Goal: Task Accomplishment & Management: Manage account settings

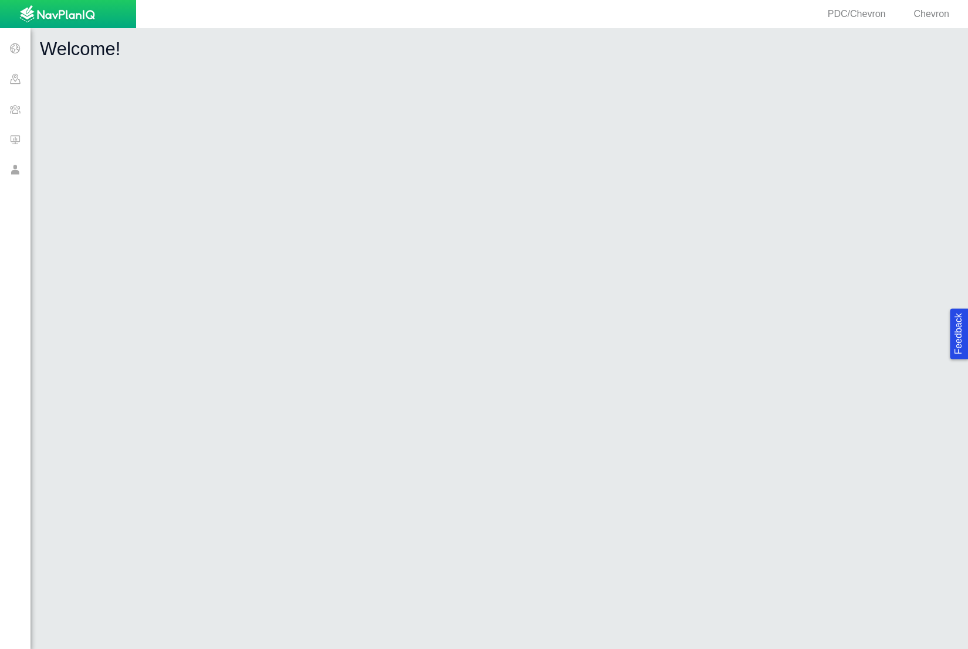
click at [6, 110] on span at bounding box center [15, 109] width 31 height 31
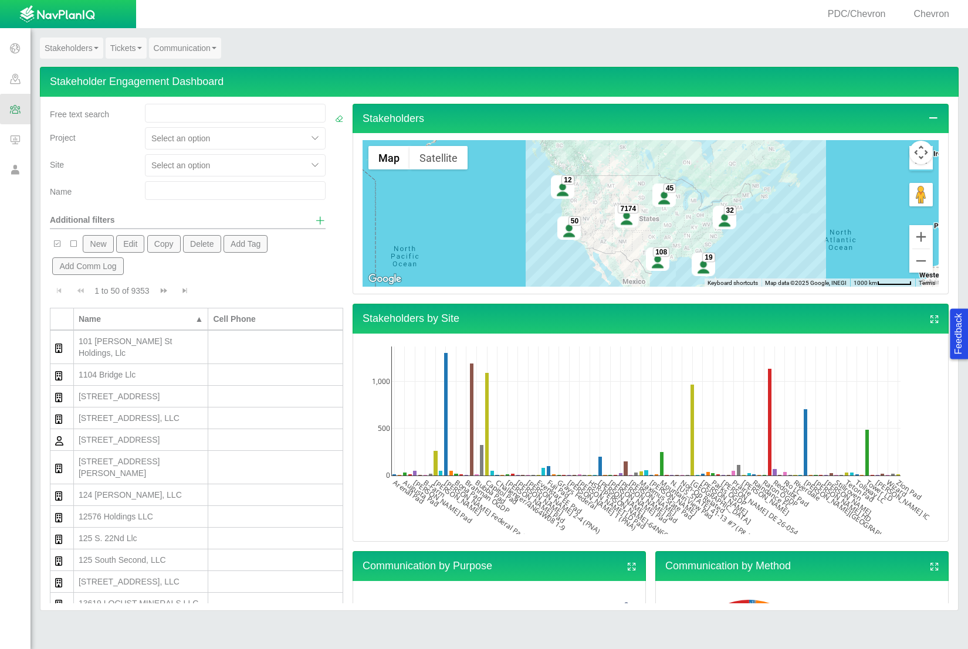
click at [117, 46] on link "Tickets" at bounding box center [126, 48] width 41 height 21
click at [140, 63] on link "Ticket Dashboard" at bounding box center [152, 69] width 93 height 15
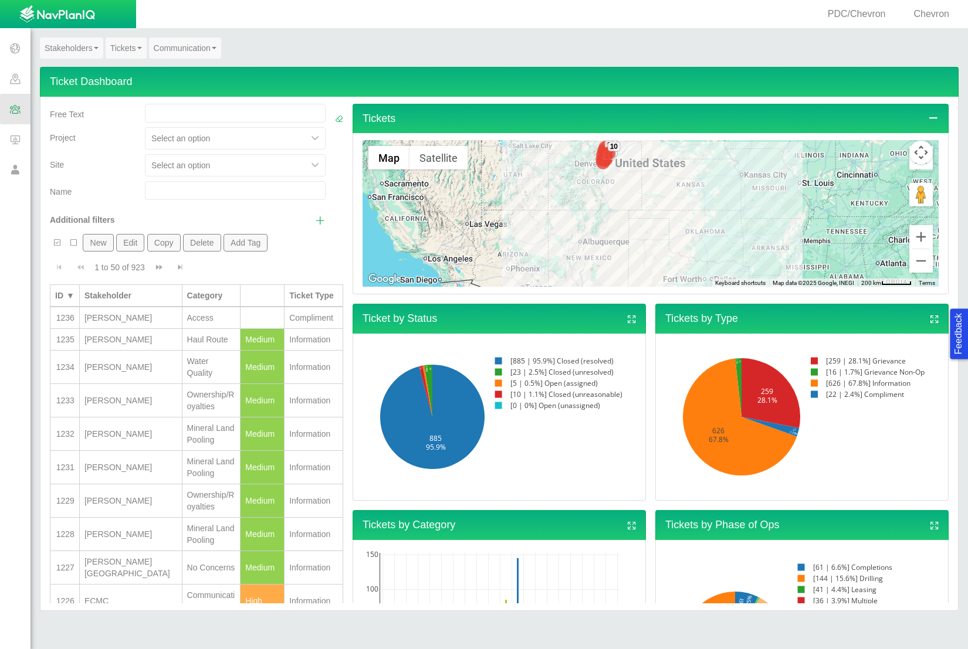
click at [537, 381] on rect at bounding box center [554, 383] width 134 height 11
click at [563, 381] on rect at bounding box center [554, 383] width 134 height 11
click at [424, 371] on icon at bounding box center [427, 391] width 10 height 52
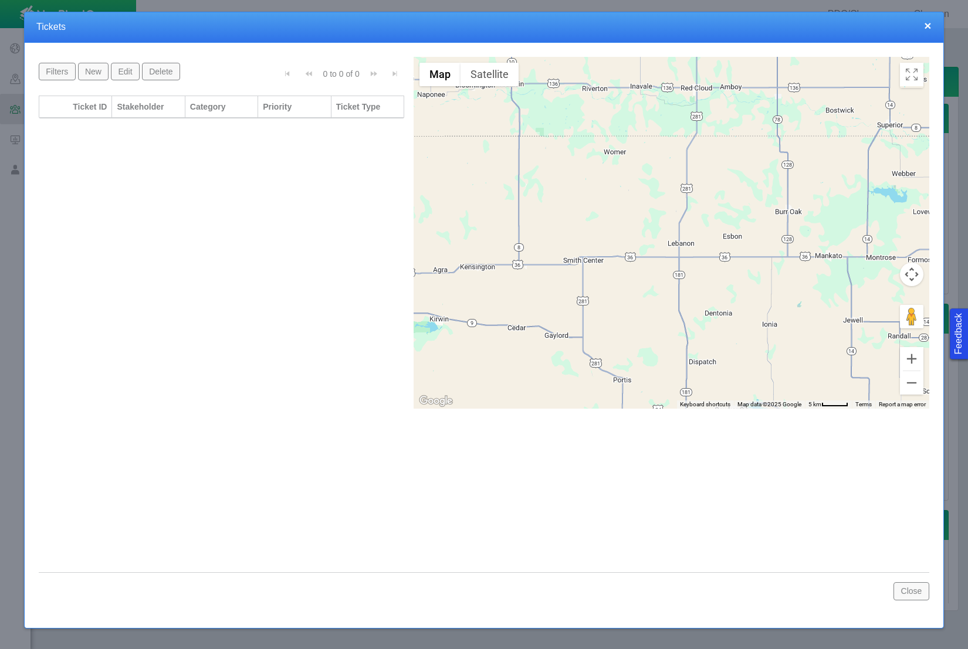
click at [927, 29] on button "×" at bounding box center [927, 25] width 7 height 12
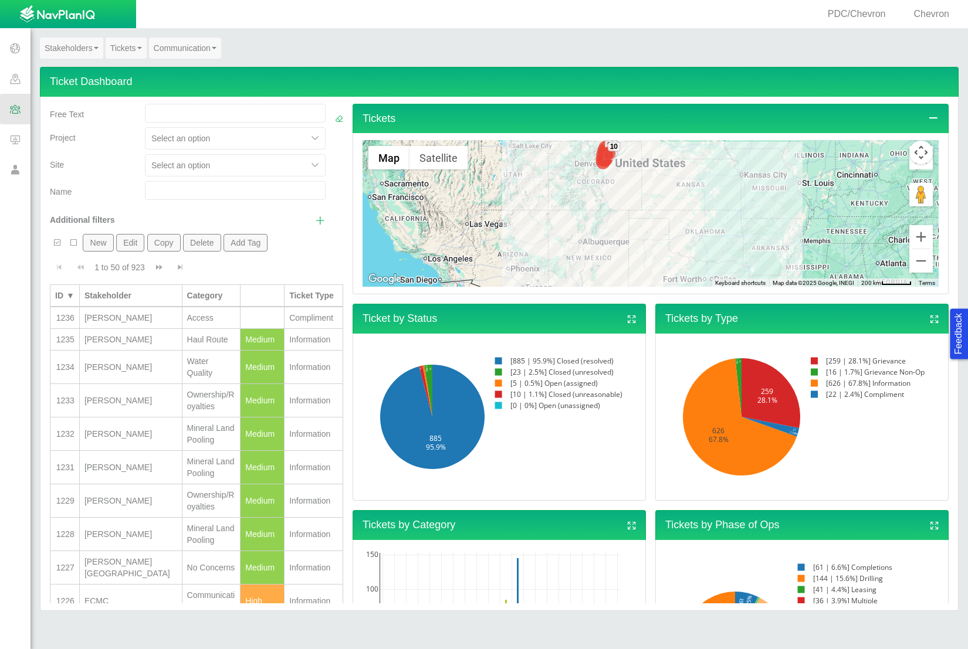
click at [315, 225] on link "Show additional filters" at bounding box center [320, 221] width 11 height 14
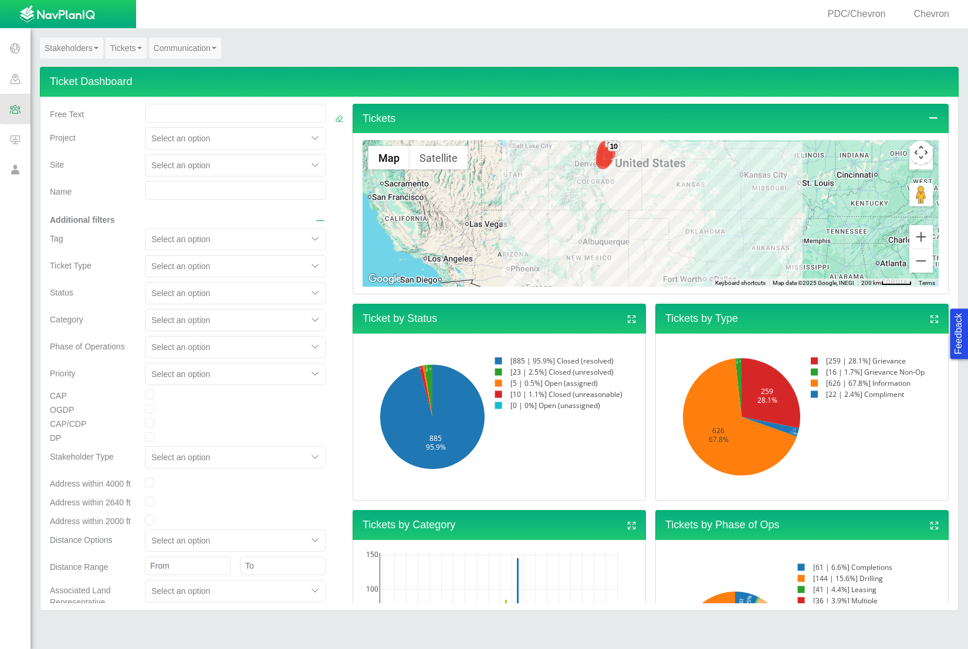
click at [295, 294] on div "Select an option" at bounding box center [226, 293] width 162 height 19
click at [153, 363] on input "checkbox" at bounding box center [156, 363] width 9 height 9
checkbox input "true"
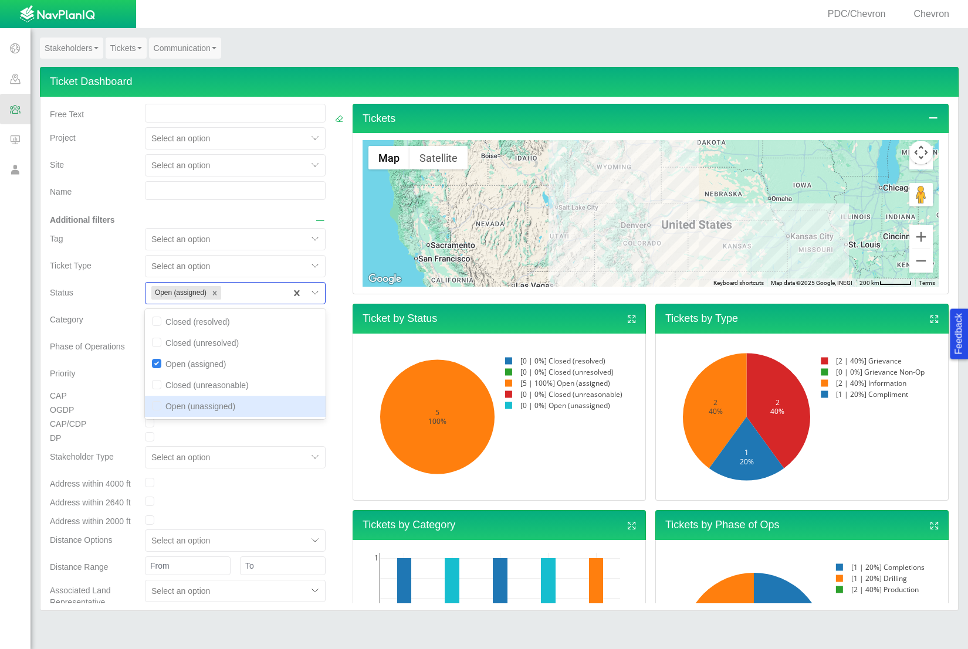
click at [153, 409] on input "checkbox" at bounding box center [156, 405] width 9 height 9
checkbox input "true"
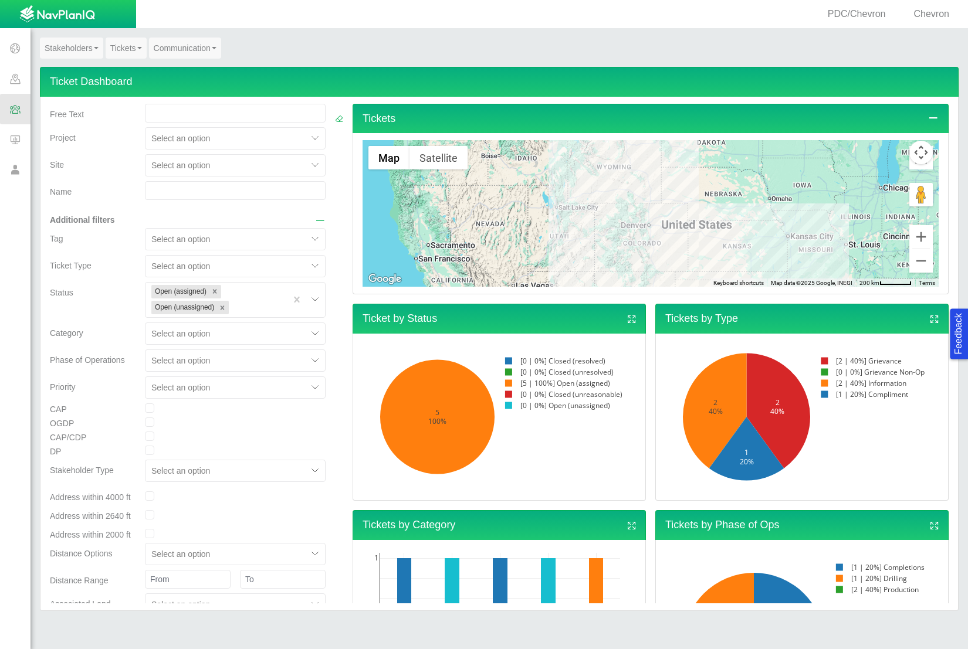
click at [335, 376] on div at bounding box center [339, 372] width 18 height 537
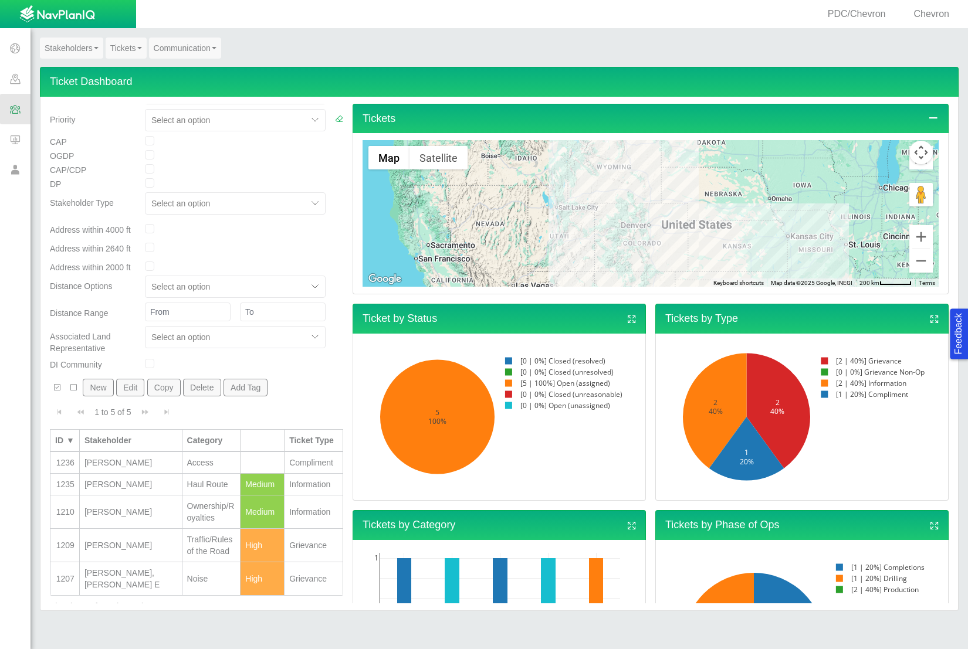
scroll to position [276, 0]
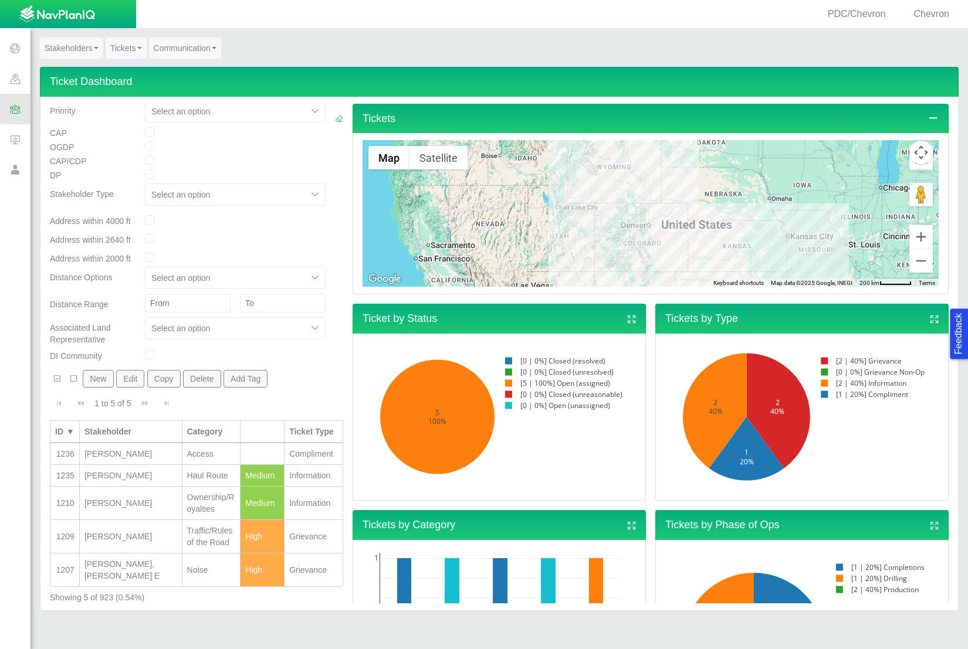
click at [110, 531] on div "[PERSON_NAME]" at bounding box center [130, 537] width 93 height 12
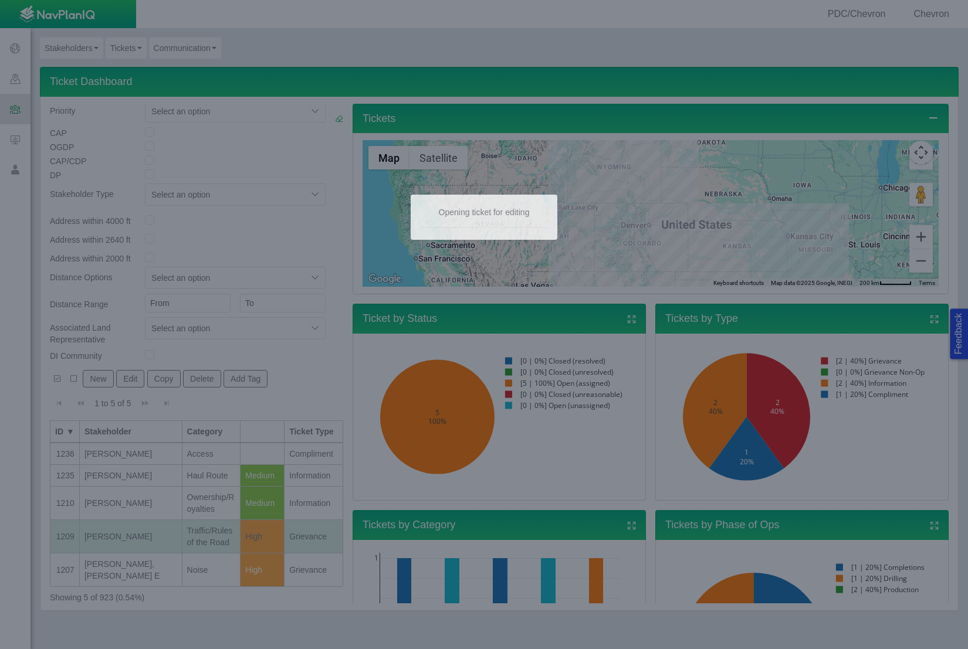
select select "149744687610124099"
select select "150870587516967847"
select select "31806672368383479"
select select "High"
type input "[PERSON_NAME]"
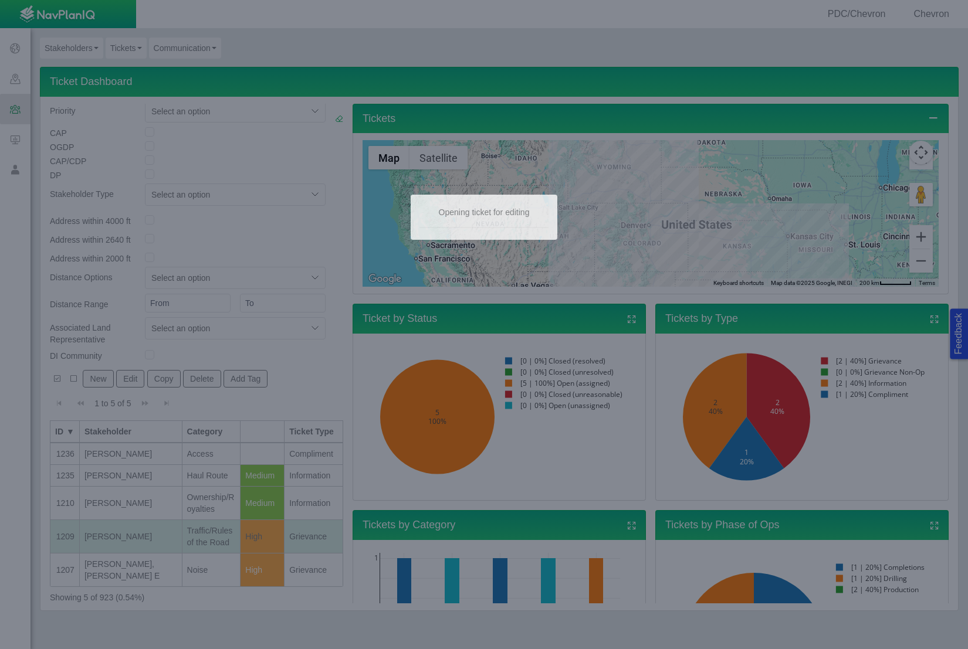
select select "92605267337848647"
select select "81909218222849185"
select select "155092712167575582"
select select "99923616732340557"
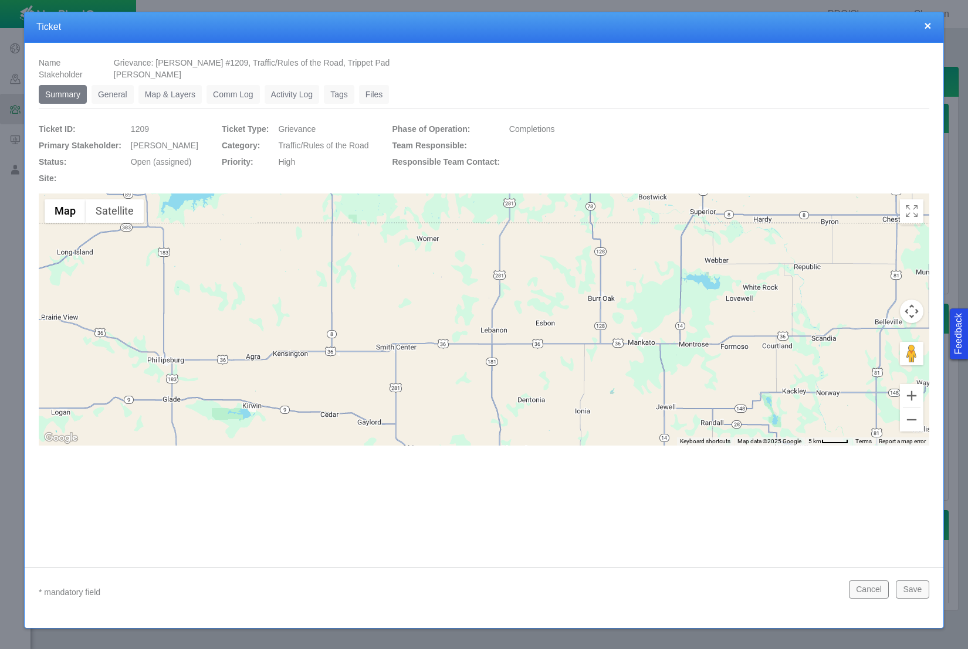
click at [113, 90] on link "General" at bounding box center [113, 94] width 42 height 19
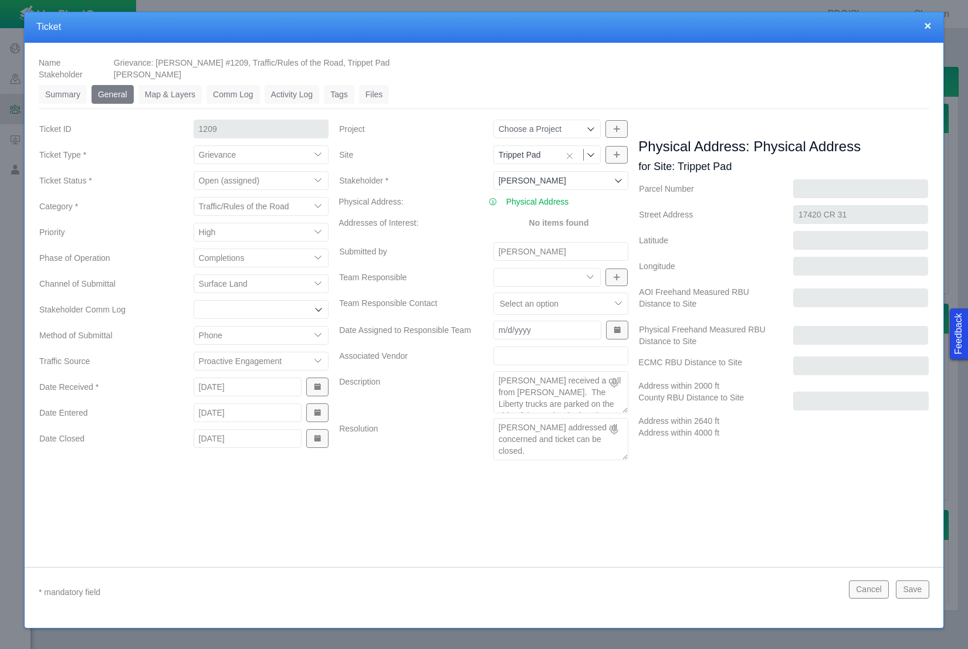
click at [317, 181] on select "Closed (resolved) Closed (unreasonable) Closed (unresolved) Open (assigned) Ope…" at bounding box center [261, 180] width 135 height 19
select select "150870587516967431"
click at [919, 590] on button "Save" at bounding box center [912, 590] width 33 height 18
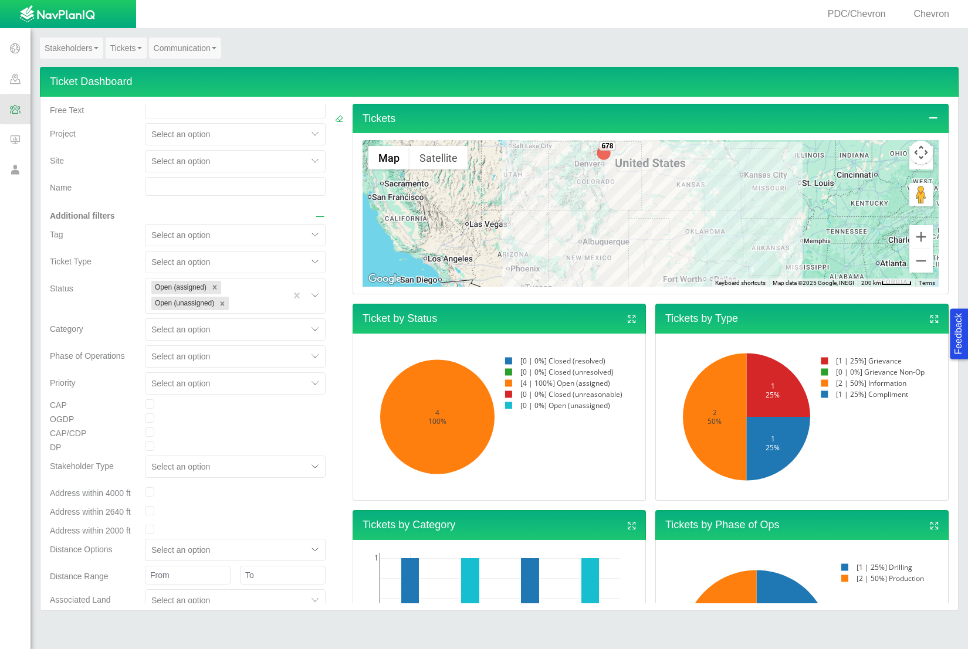
scroll to position [0, 0]
click at [219, 305] on icon "Remove Open (unassigned)" at bounding box center [222, 308] width 8 height 8
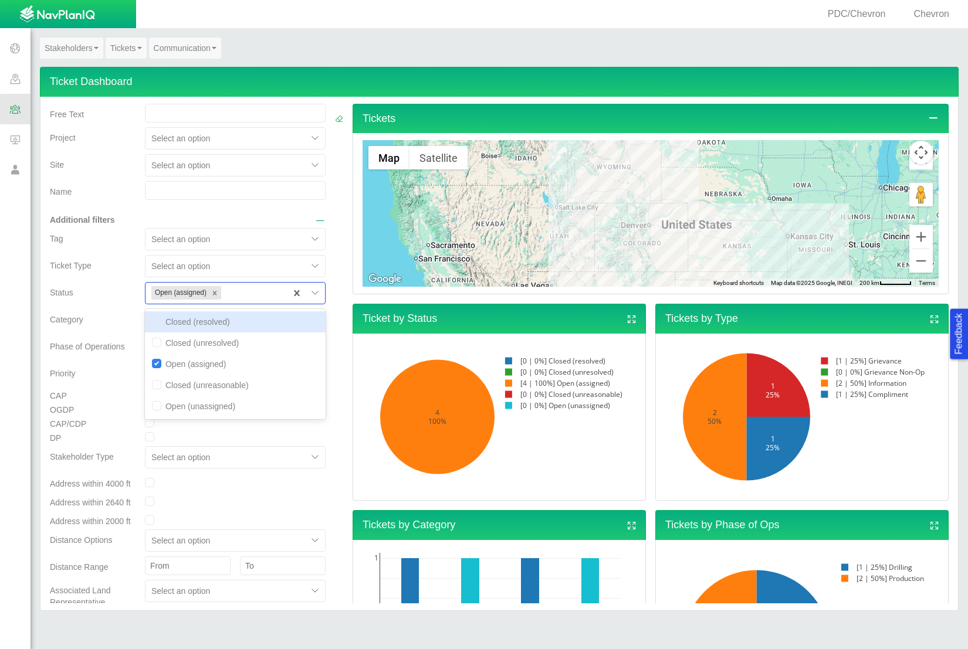
click at [255, 294] on div at bounding box center [251, 293] width 57 height 14
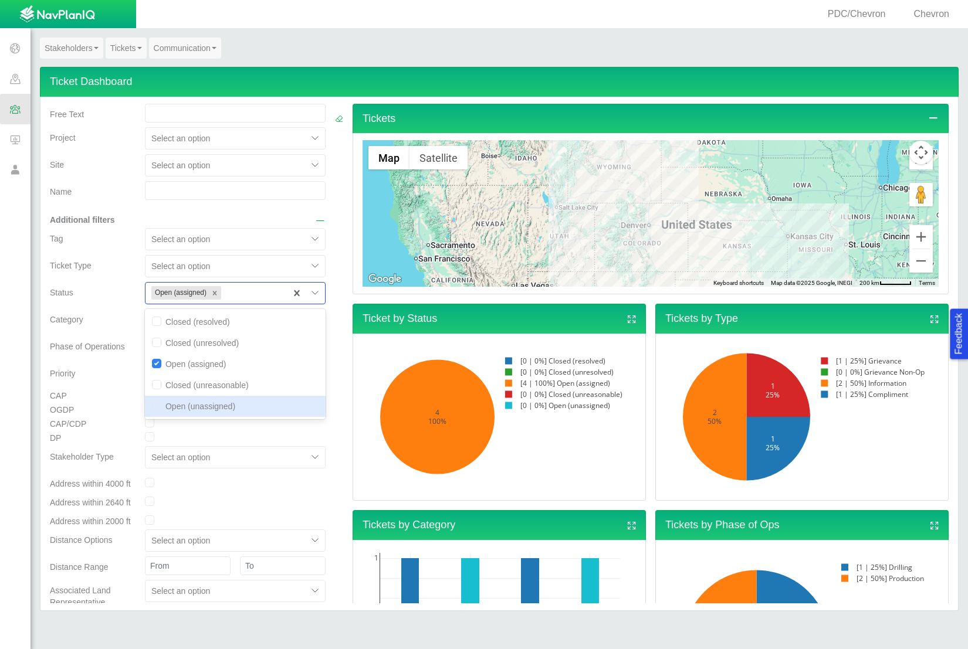
click at [152, 408] on input "checkbox" at bounding box center [156, 405] width 9 height 9
checkbox input "true"
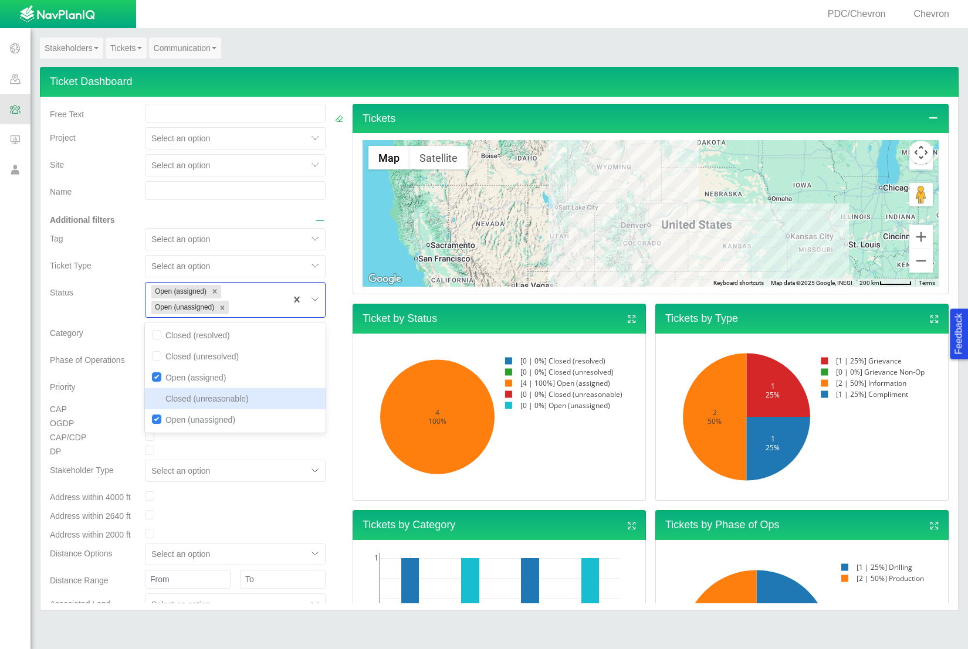
click at [335, 392] on div at bounding box center [339, 372] width 8 height 537
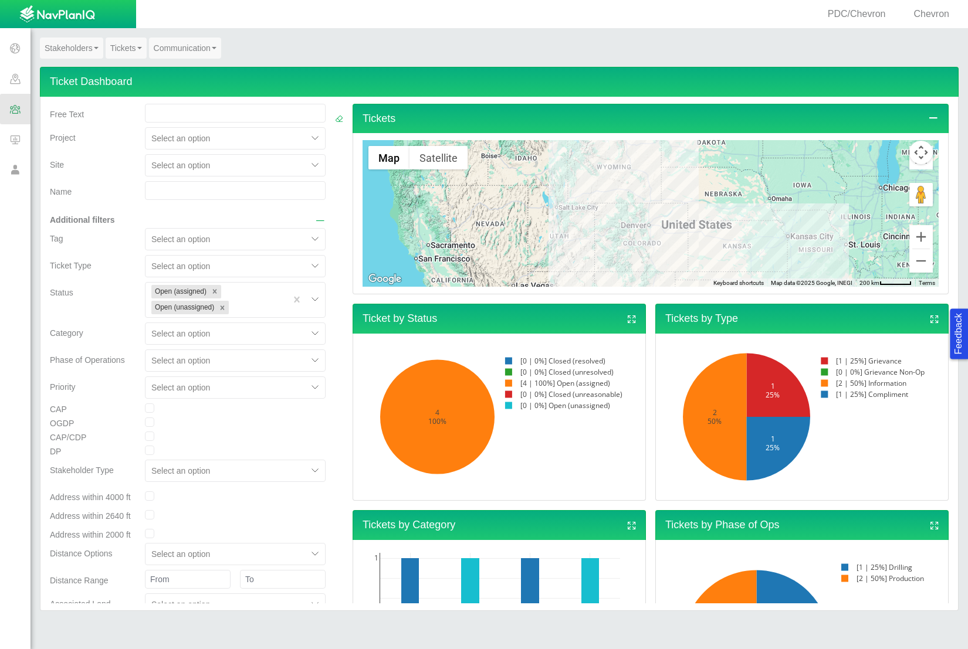
scroll to position [243, 0]
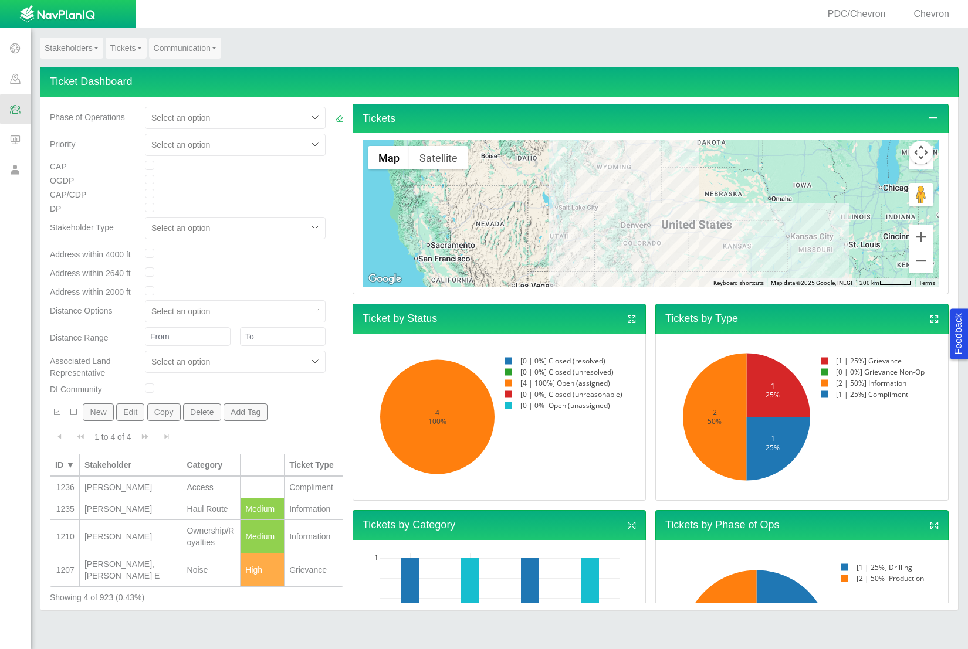
click at [111, 529] on td "[PERSON_NAME]" at bounding box center [131, 536] width 103 height 33
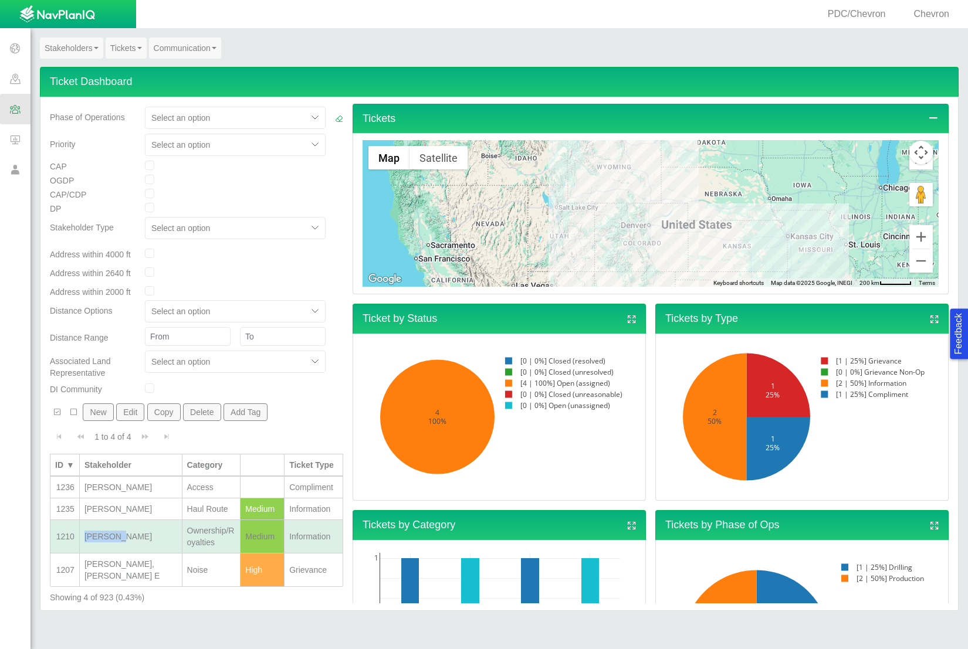
click at [111, 529] on td "[PERSON_NAME]" at bounding box center [131, 536] width 103 height 33
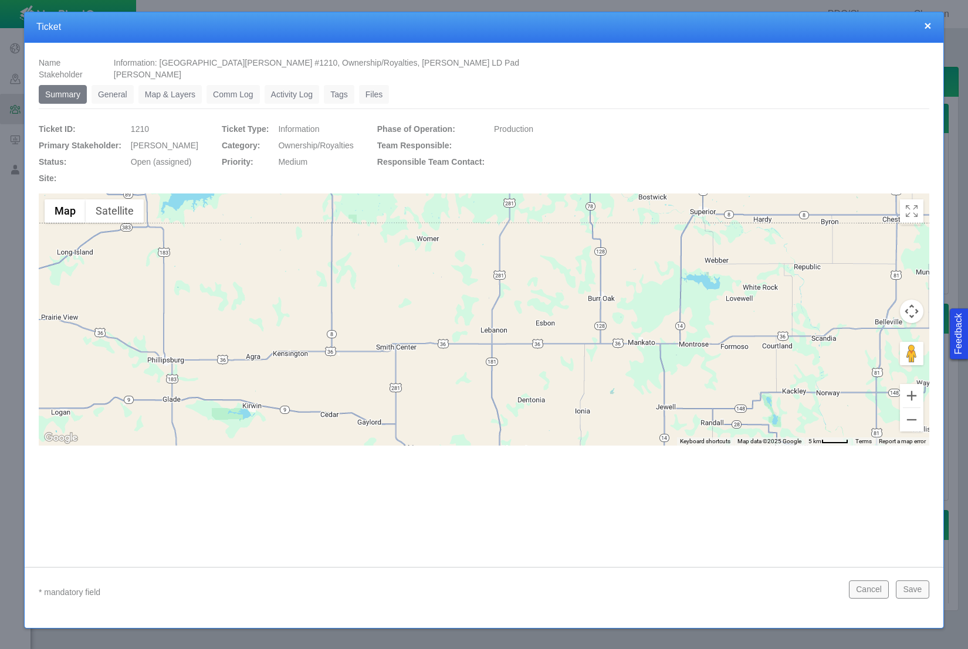
click at [117, 92] on link "General" at bounding box center [113, 94] width 42 height 19
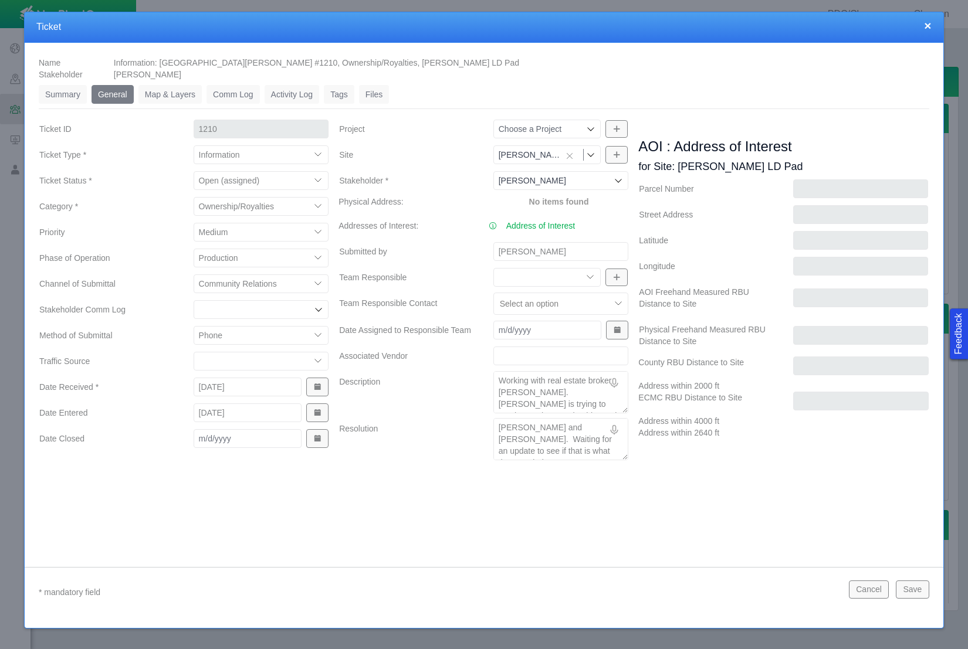
scroll to position [0, 0]
click at [863, 588] on button "Cancel" at bounding box center [869, 590] width 40 height 18
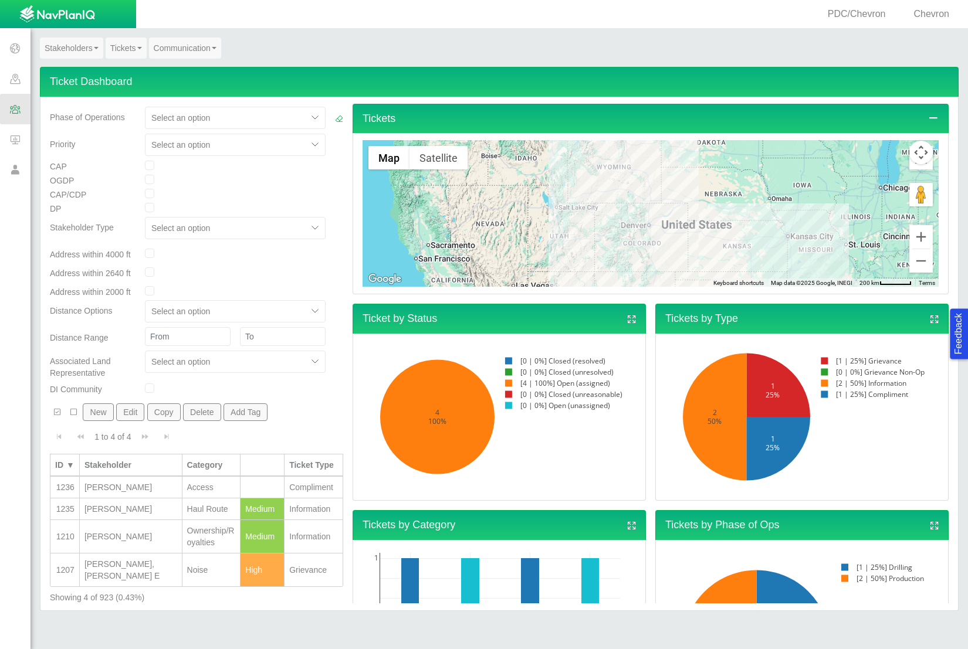
click at [138, 510] on div "[PERSON_NAME]" at bounding box center [130, 509] width 93 height 12
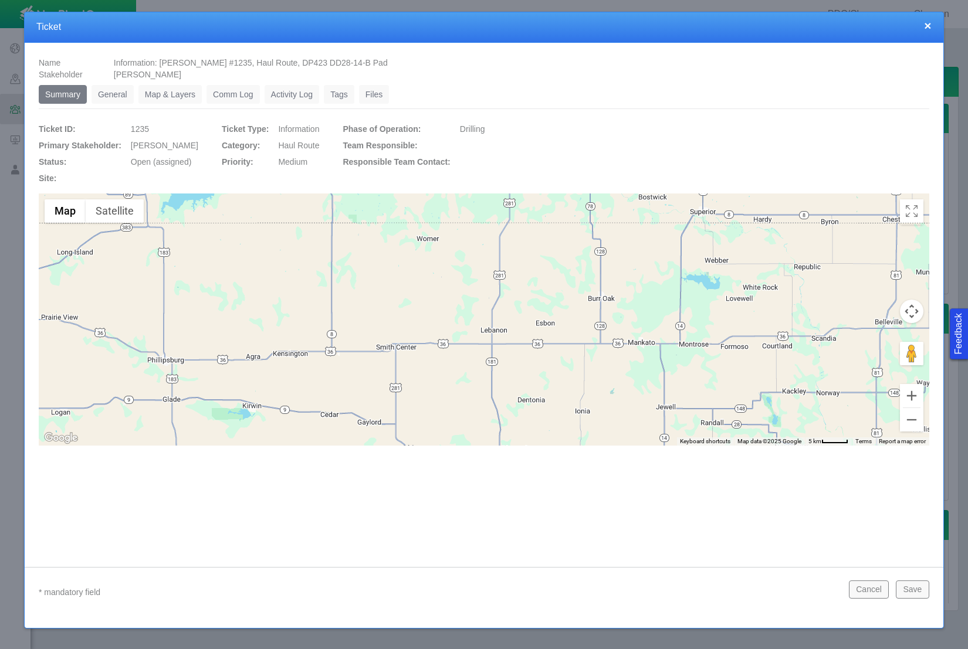
click at [116, 87] on link "General" at bounding box center [113, 94] width 42 height 19
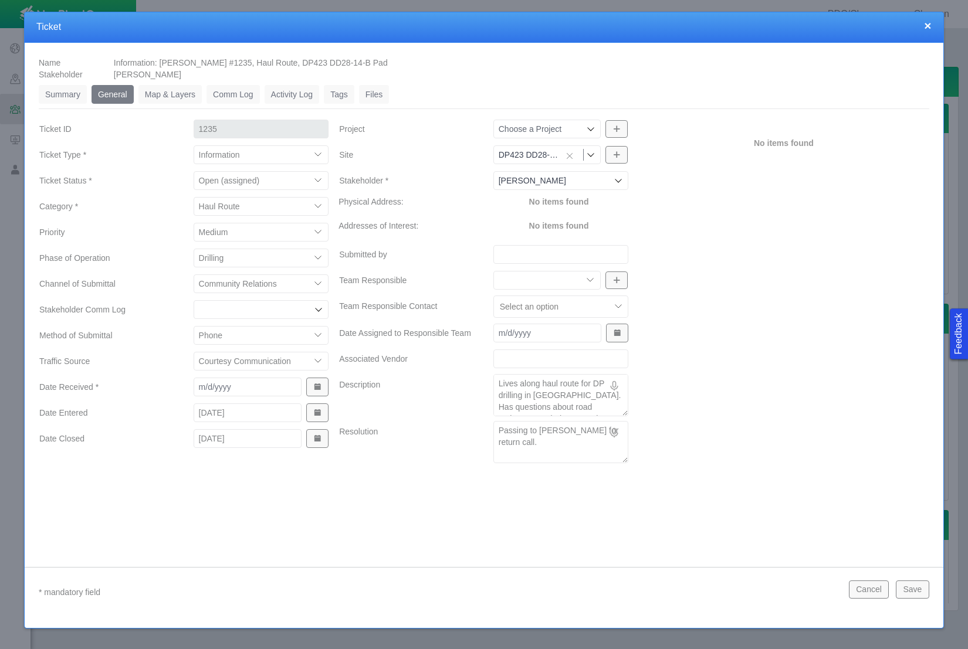
click at [520, 440] on textarea "Passing to [PERSON_NAME] for return call." at bounding box center [560, 442] width 135 height 42
type textarea "x"
type textarea "Passing to [PERSON_NAME] for return call."
type textarea "x"
type textarea "Passing to [PERSON_NAME] for return call. L"
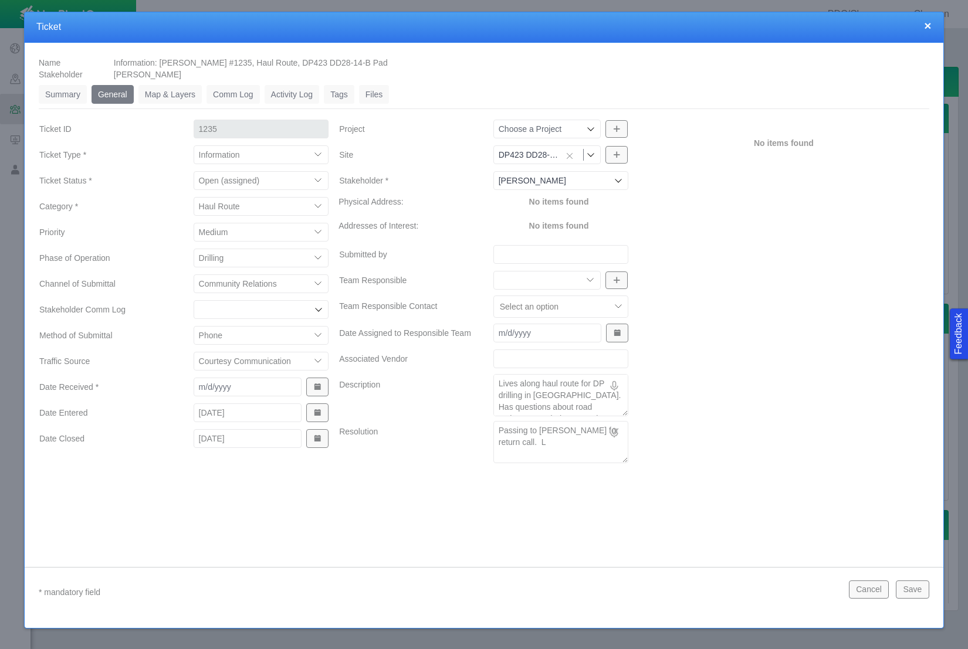
type textarea "x"
type textarea "Passing to [PERSON_NAME] for return call. La"
type textarea "x"
type textarea "Passing to [PERSON_NAME] for return call. [PERSON_NAME]"
type textarea "x"
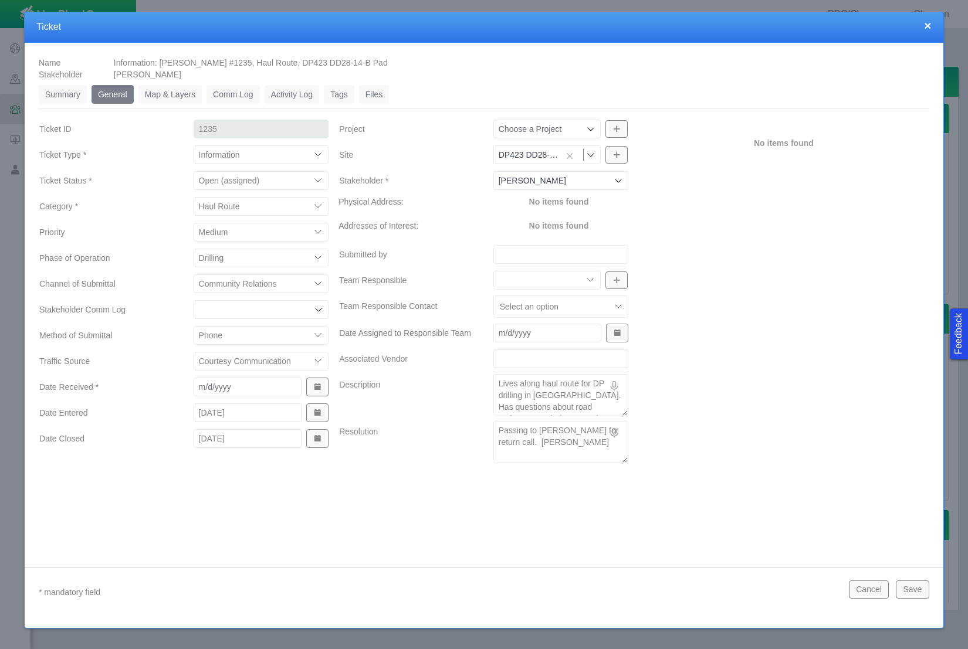
type textarea "Passing to [PERSON_NAME] for return call. Laur"
type textarea "x"
type textarea "Passing to [PERSON_NAME] for return call. [PERSON_NAME]"
type textarea "x"
type textarea "Passing to [PERSON_NAME] for return call. [PERSON_NAME]"
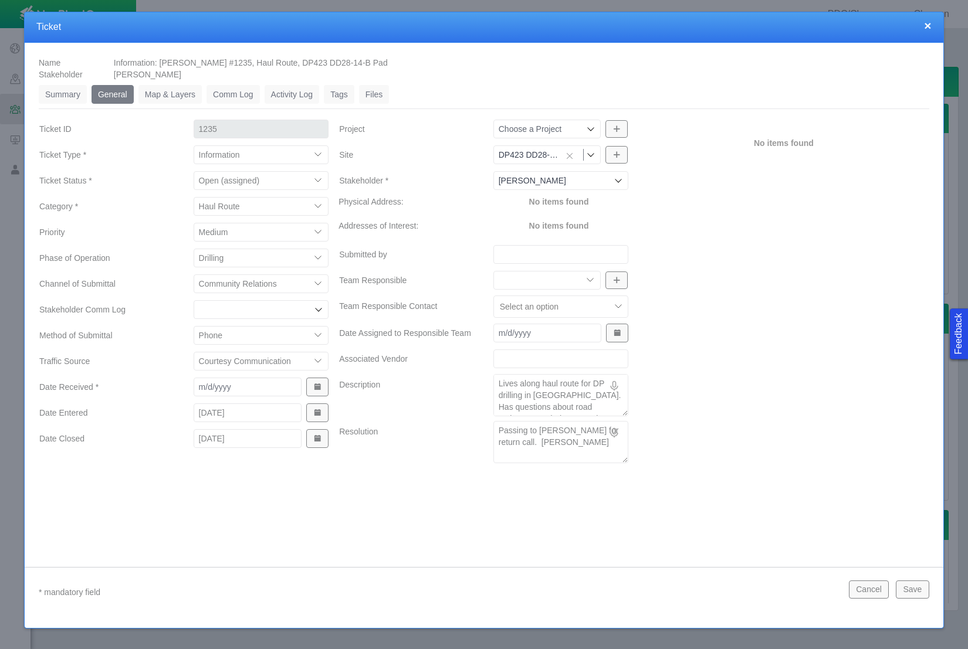
type textarea "x"
type textarea "Passing to [PERSON_NAME] for return call. [PERSON_NAME]"
type textarea "x"
type textarea "Passing to [PERSON_NAME] for return call. [PERSON_NAME] co"
type textarea "x"
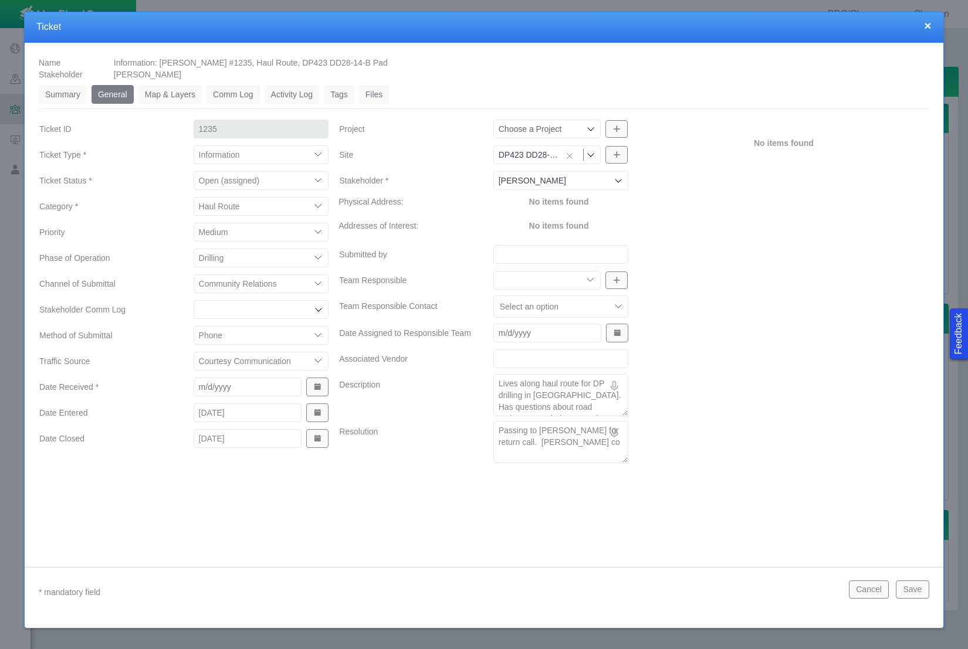
type textarea "Passing to [PERSON_NAME] for return call. [PERSON_NAME] con"
type textarea "x"
type textarea "Passing to [PERSON_NAME] for return call. [PERSON_NAME] conf"
type textarea "x"
type textarea "Passing to [PERSON_NAME] for return call. [PERSON_NAME]"
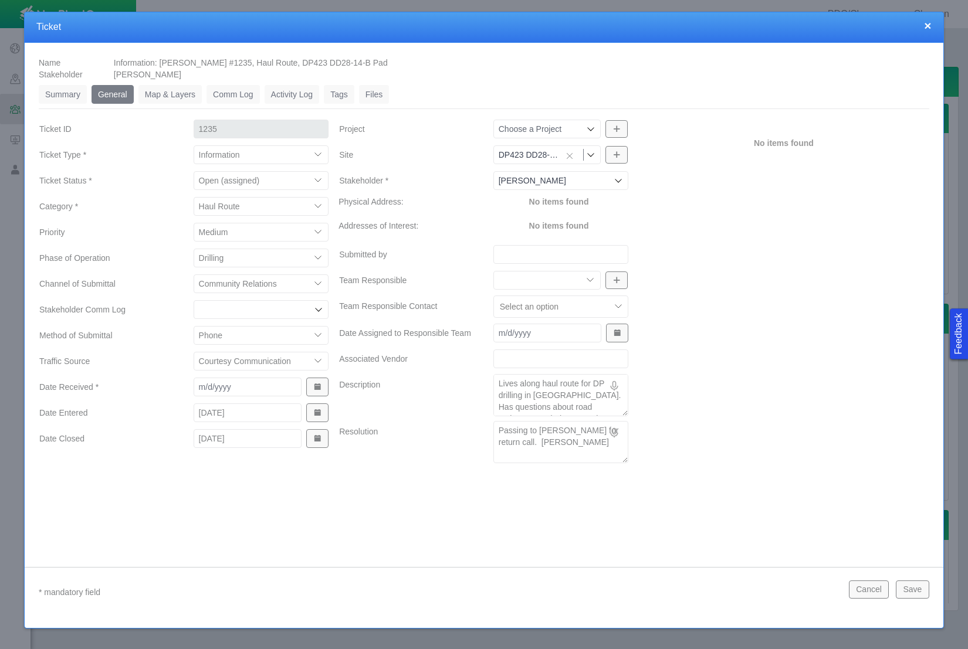
type textarea "x"
type textarea "Passing to [PERSON_NAME] for return call. [PERSON_NAME]"
type textarea "x"
type textarea "Passing to [PERSON_NAME] for return call. [PERSON_NAME] confirm"
type textarea "x"
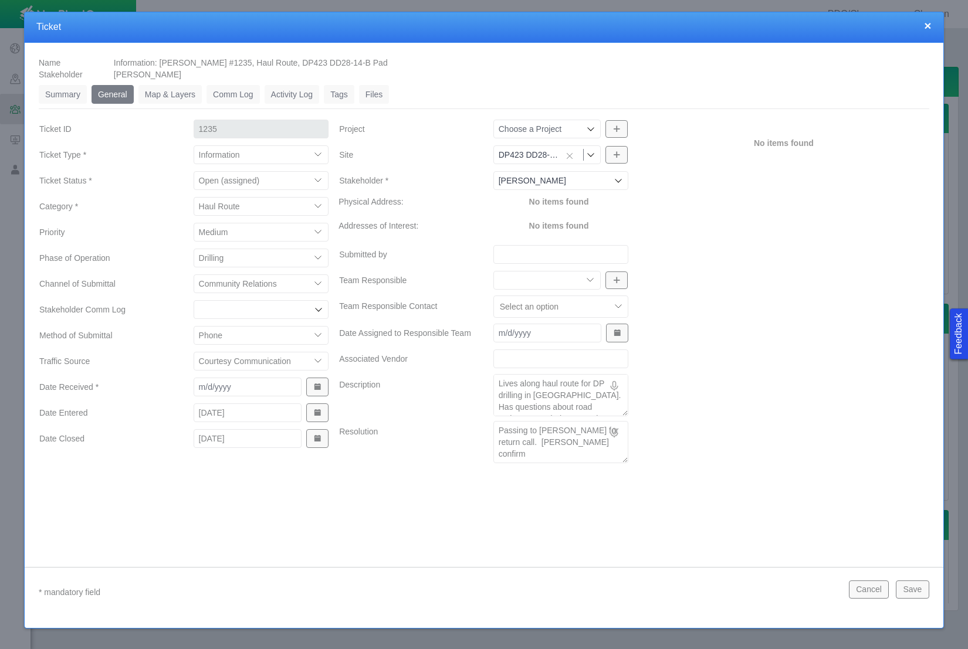
type textarea "Passing to [PERSON_NAME] for return call. [PERSON_NAME] confirme"
type textarea "x"
type textarea "Passing to [PERSON_NAME] for return call. [PERSON_NAME] confirmed"
type textarea "x"
type textarea "Passing to [PERSON_NAME] for return call. [PERSON_NAME] confirmed"
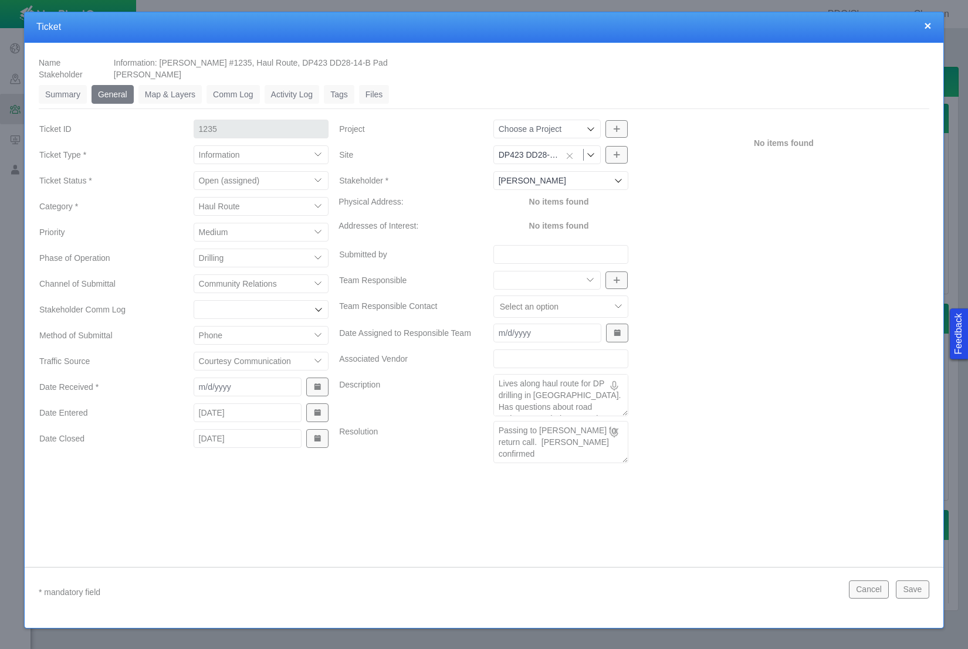
type textarea "x"
type textarea "Passing to [PERSON_NAME] for return call. [PERSON_NAME] confirmed t"
type textarea "x"
type textarea "Passing to [PERSON_NAME] for return call. [PERSON_NAME] confirmed th"
type textarea "x"
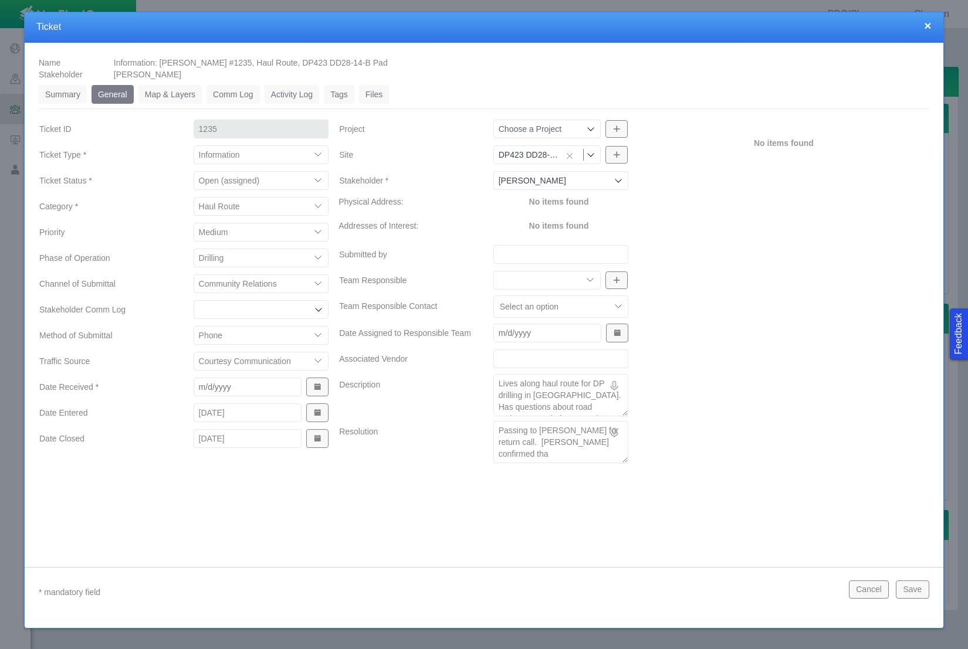
type textarea "Passing to [PERSON_NAME] for return call. [PERSON_NAME] confirmed that"
type textarea "x"
type textarea "Passing to [PERSON_NAME] for return call. [PERSON_NAME] confirmed that"
type textarea "x"
type textarea "Passing to [PERSON_NAME] for return call. [PERSON_NAME] confirmed that s"
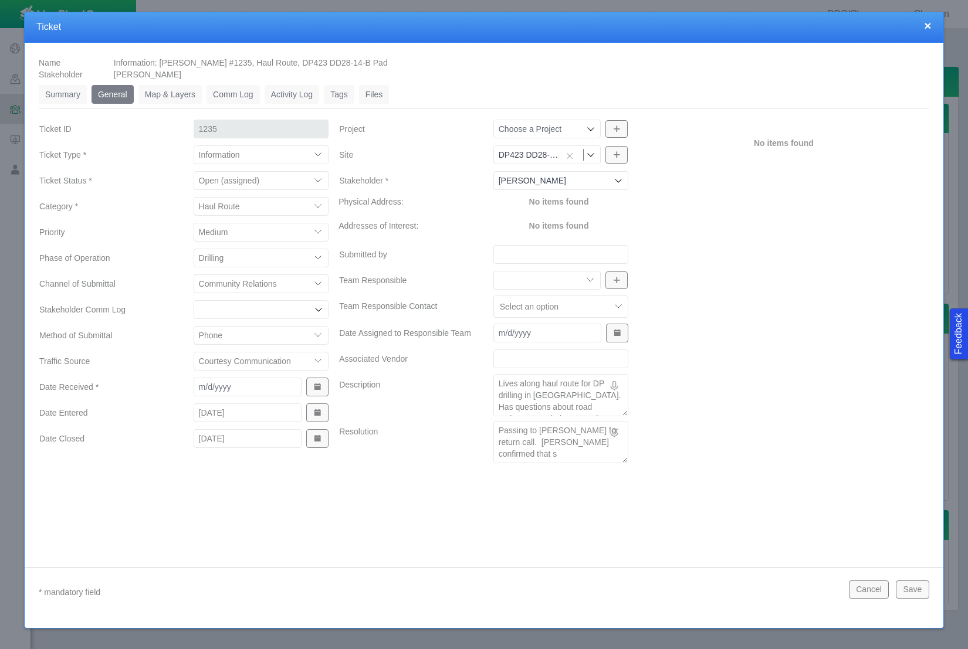
type textarea "x"
type textarea "Passing to [PERSON_NAME] for return call. [PERSON_NAME] confirmed that sh"
type textarea "x"
type textarea "Passing to [PERSON_NAME] for return call. [PERSON_NAME] confirmed that she"
type textarea "x"
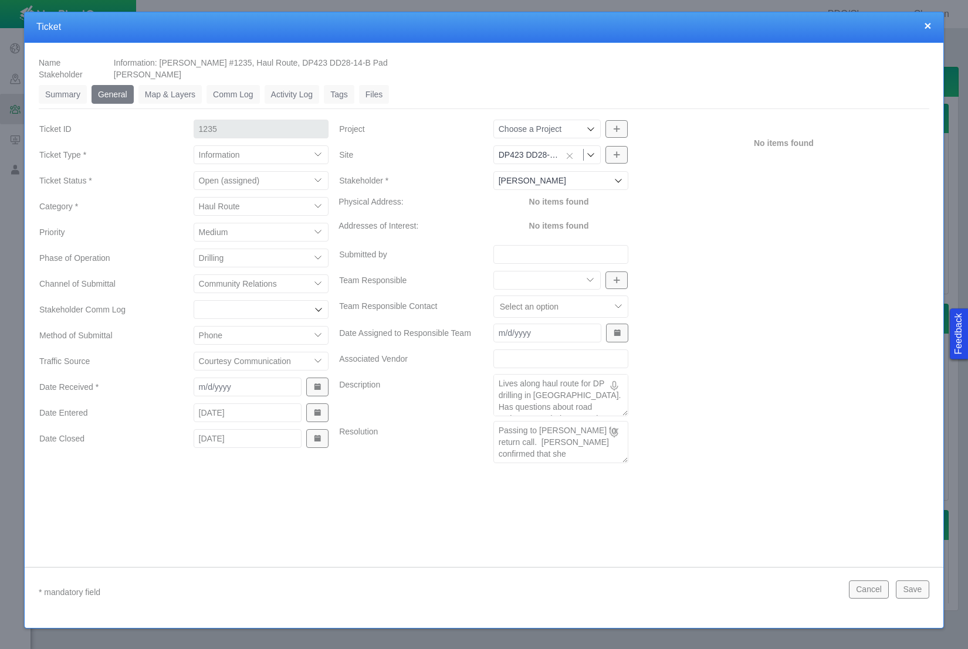
type textarea "Passing to [PERSON_NAME] for return call. [PERSON_NAME] confirmed that she"
type textarea "x"
type textarea "Passing to [PERSON_NAME] for return call. [PERSON_NAME] confirmed that she w"
type textarea "x"
type textarea "Passing to [PERSON_NAME] for return call. [PERSON_NAME] confirmed that she wo"
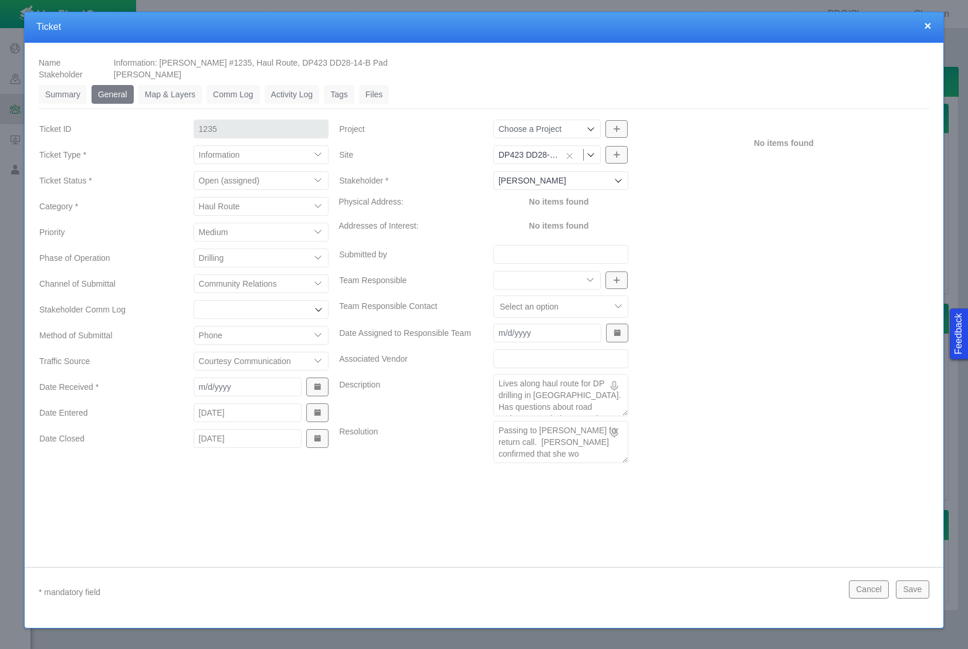
type textarea "x"
type textarea "Passing to [PERSON_NAME] for return call. [PERSON_NAME] confirmed that she wou"
type textarea "x"
type textarea "Passing to [PERSON_NAME] for return call. [PERSON_NAME] confirmed that she woul"
type textarea "x"
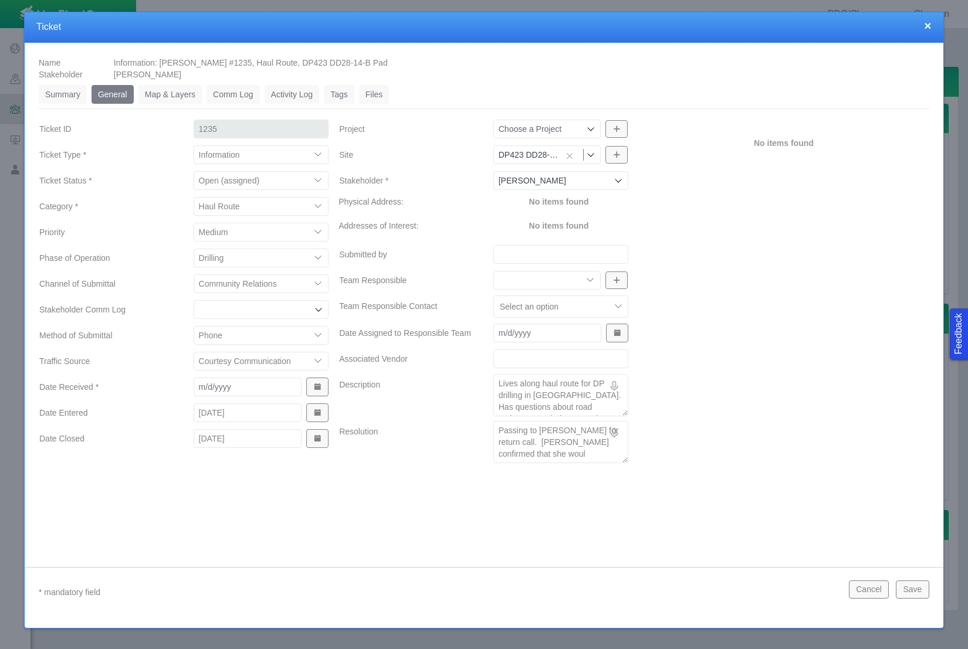
type textarea "Passing to [PERSON_NAME] for return call. [PERSON_NAME] confirmed that she would"
type textarea "x"
type textarea "Passing to [PERSON_NAME] for return call. [PERSON_NAME] confirmed that she would"
type textarea "x"
type textarea "Passing to [PERSON_NAME] for return call. [PERSON_NAME] confirmed that she woul…"
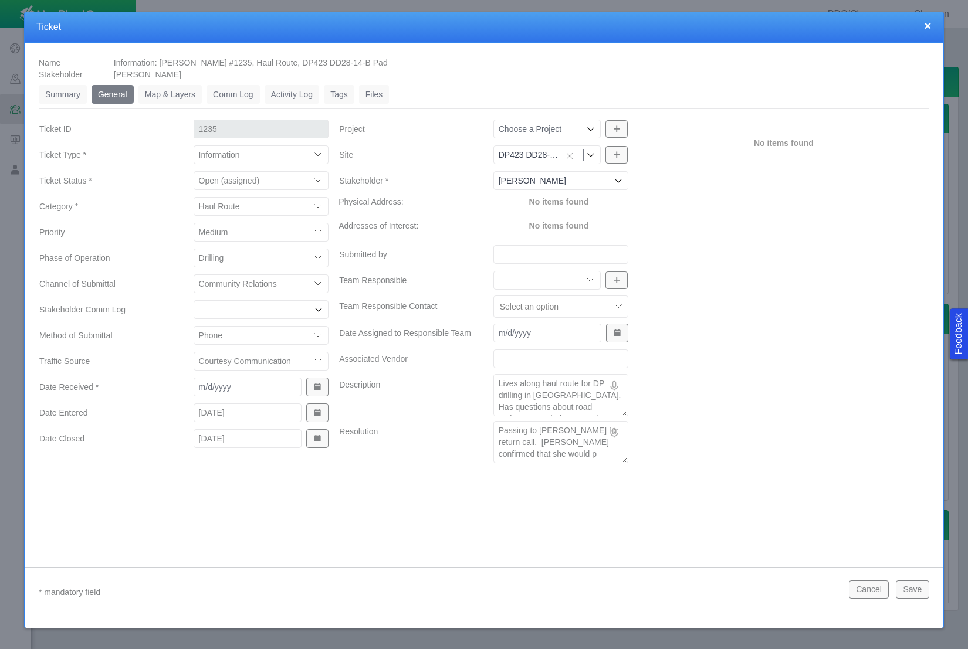
type textarea "x"
type textarea "Passing to [PERSON_NAME] for return call. [PERSON_NAME] confirmed that she woul…"
type textarea "x"
type textarea "Passing to [PERSON_NAME] for return call. [PERSON_NAME] confirmed that she woul…"
type textarea "x"
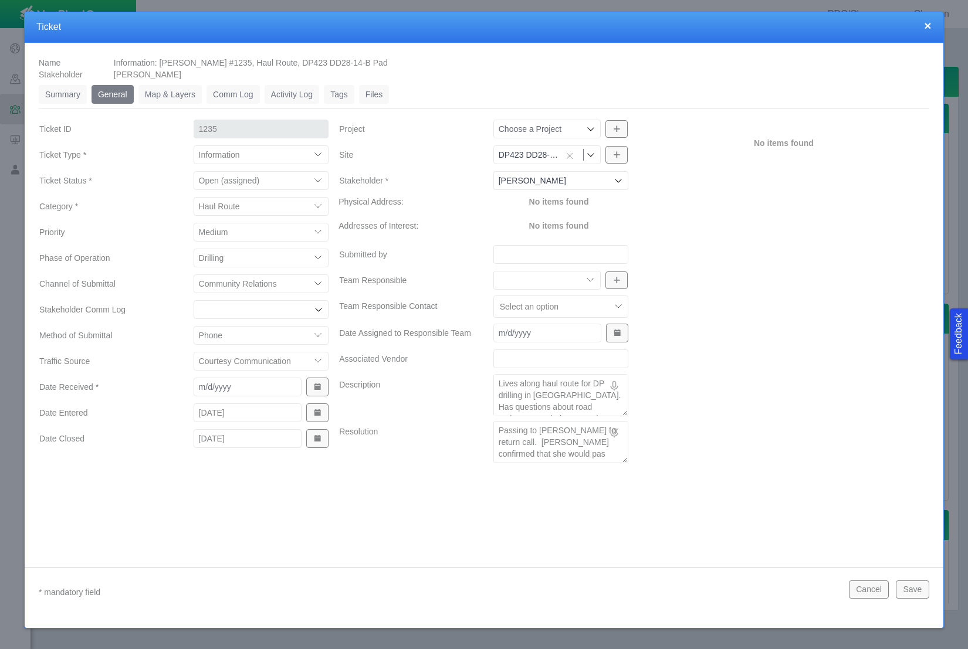
type textarea "Passing to [PERSON_NAME] for return call. [PERSON_NAME] confirmed that she woul…"
type textarea "x"
type textarea "Passing to [PERSON_NAME] for return call. [PERSON_NAME] confirmed that she woul…"
type textarea "x"
type textarea "Passing to [PERSON_NAME] for return call. [PERSON_NAME] confirmed that she woul…"
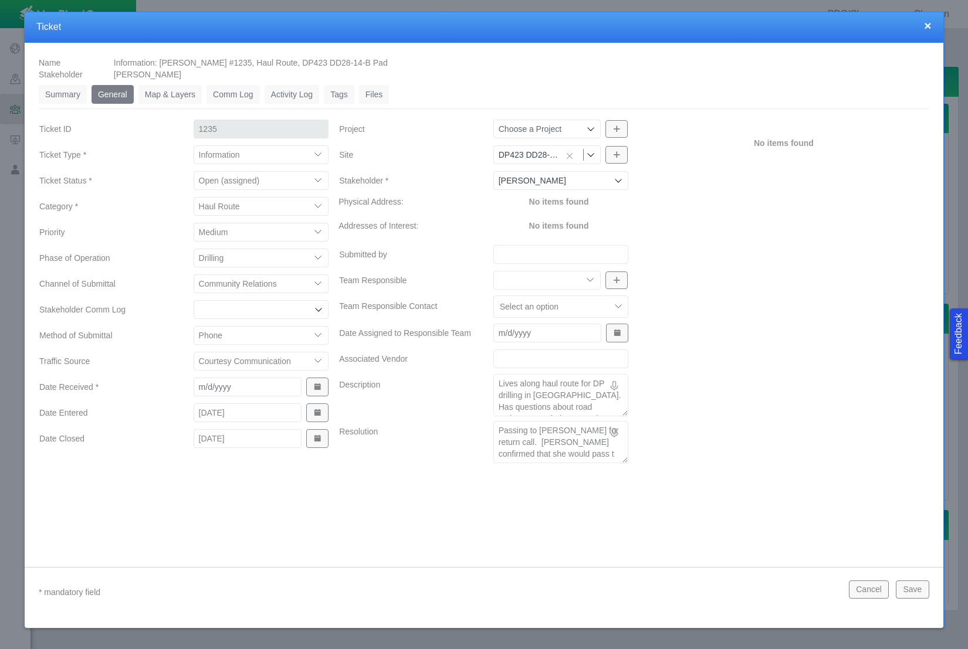
type textarea "x"
type textarea "Passing to [PERSON_NAME] for return call. [PERSON_NAME] confirmed that she woul…"
type textarea "x"
type textarea "Passing to [PERSON_NAME] for return call. [PERSON_NAME] confirmed that she woul…"
type textarea "x"
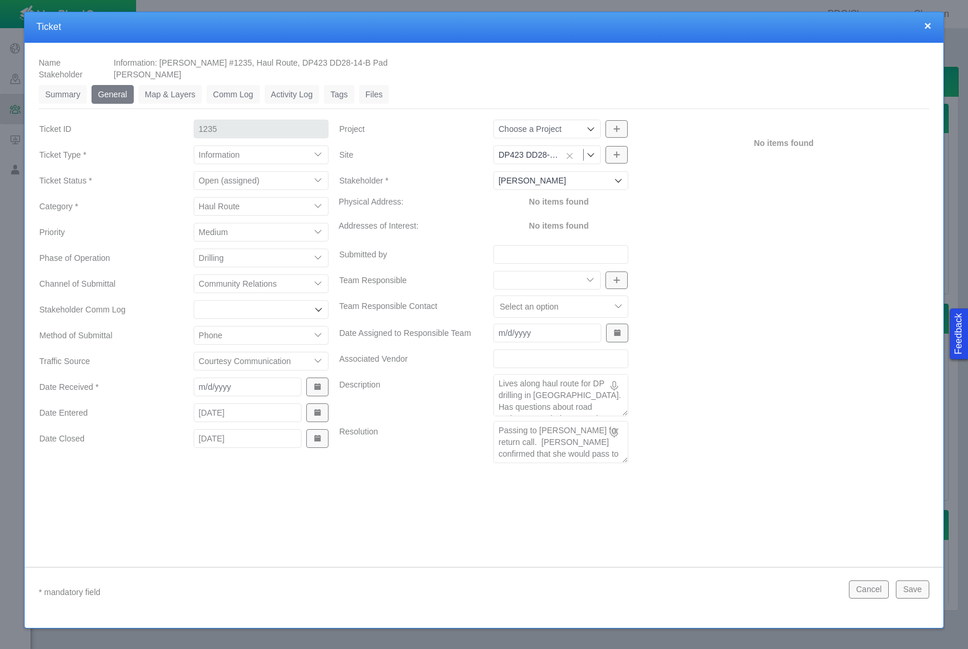
type textarea "Passing to [PERSON_NAME] for return call. [PERSON_NAME] confirmed that she woul…"
type textarea "x"
type textarea "Passing to [PERSON_NAME] for return call. [PERSON_NAME] confirmed that she woul…"
type textarea "x"
type textarea "Passing to [PERSON_NAME] for return call. [PERSON_NAME] confirmed that she woul…"
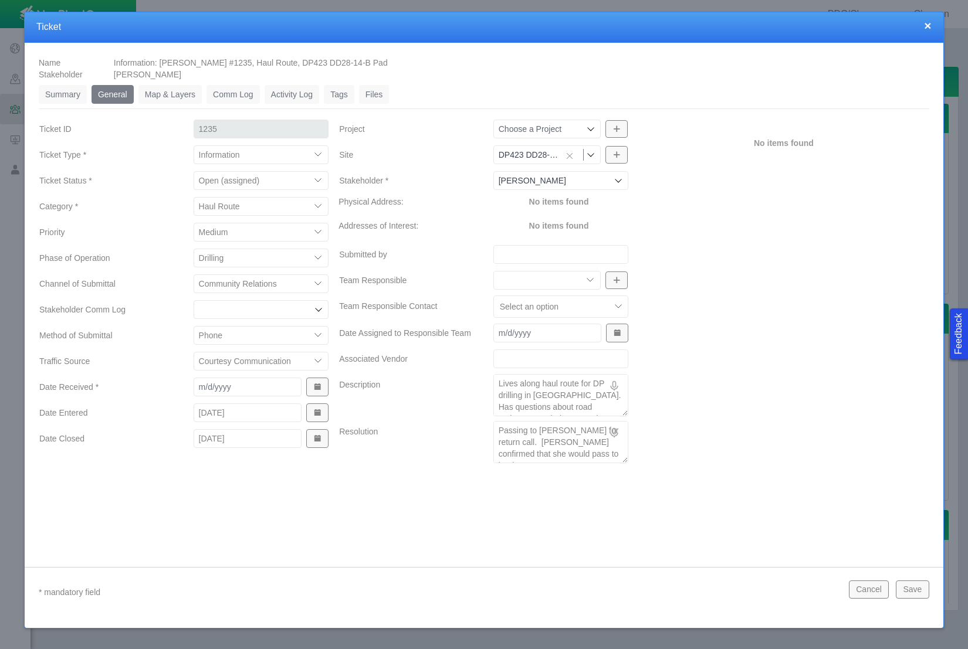
type textarea "x"
type textarea "Passing to [PERSON_NAME] for return call. [PERSON_NAME] confirmed that she woul…"
type textarea "x"
type textarea "Passing to [PERSON_NAME] for return call. [PERSON_NAME] confirmed that she woul…"
type textarea "x"
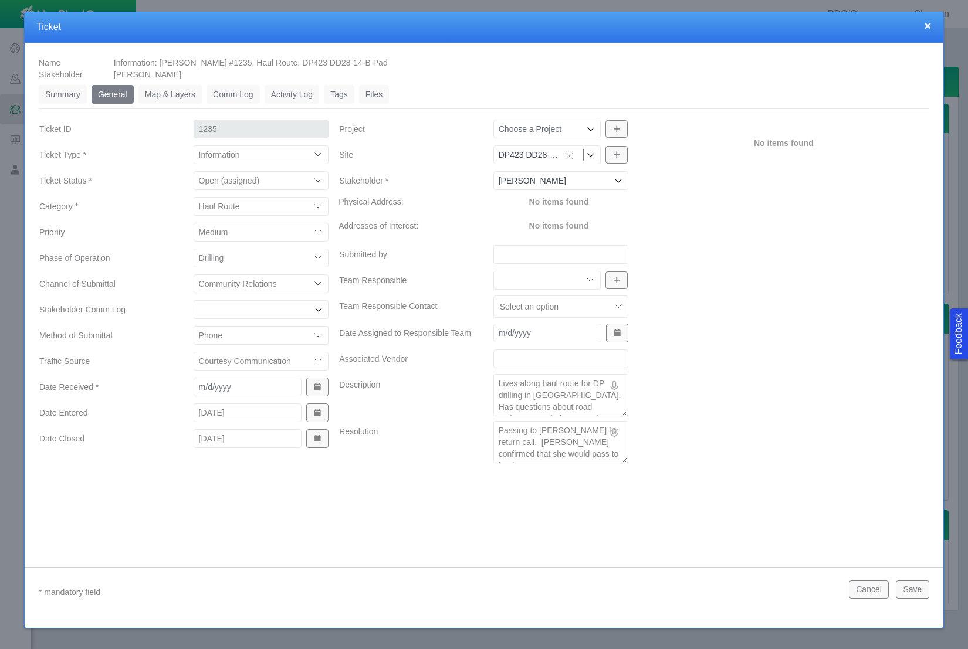
type textarea "Passing to [PERSON_NAME] for return call. [PERSON_NAME] confirmed that she woul…"
click at [300, 179] on select "Closed (resolved) Closed (unreasonable) Closed (unresolved) Open (assigned) Ope…" at bounding box center [261, 180] width 135 height 19
select select "150870587516967431"
click at [581, 276] on select "Community Relations Completions Construction Drilling Geology/Exploration Gover…" at bounding box center [547, 280] width 108 height 19
select select "27303072740934058"
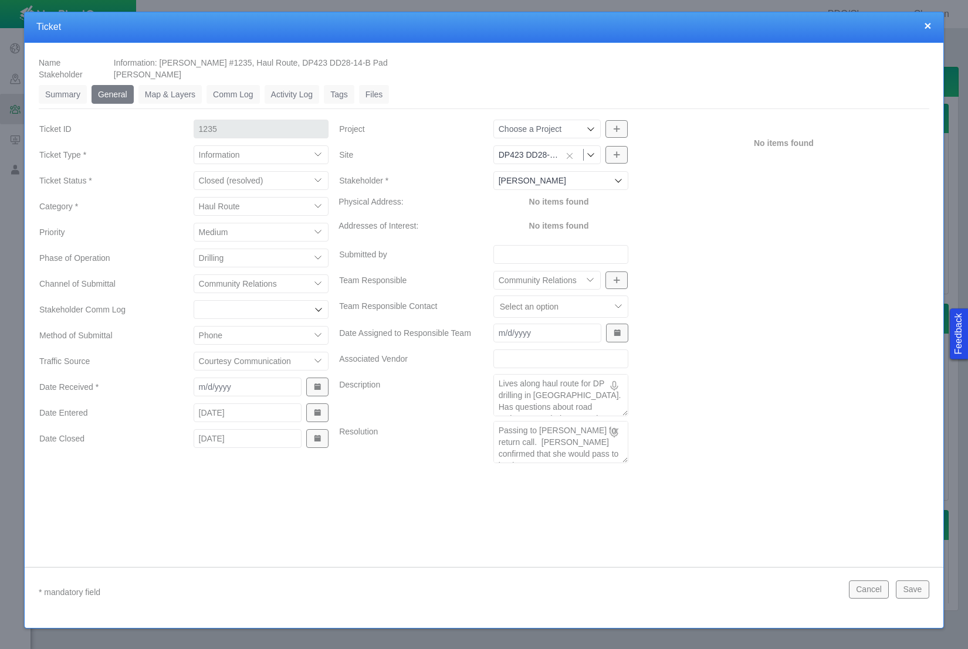
click at [799, 456] on div "No items found" at bounding box center [784, 293] width 300 height 350
click at [917, 590] on button "Save" at bounding box center [912, 590] width 33 height 18
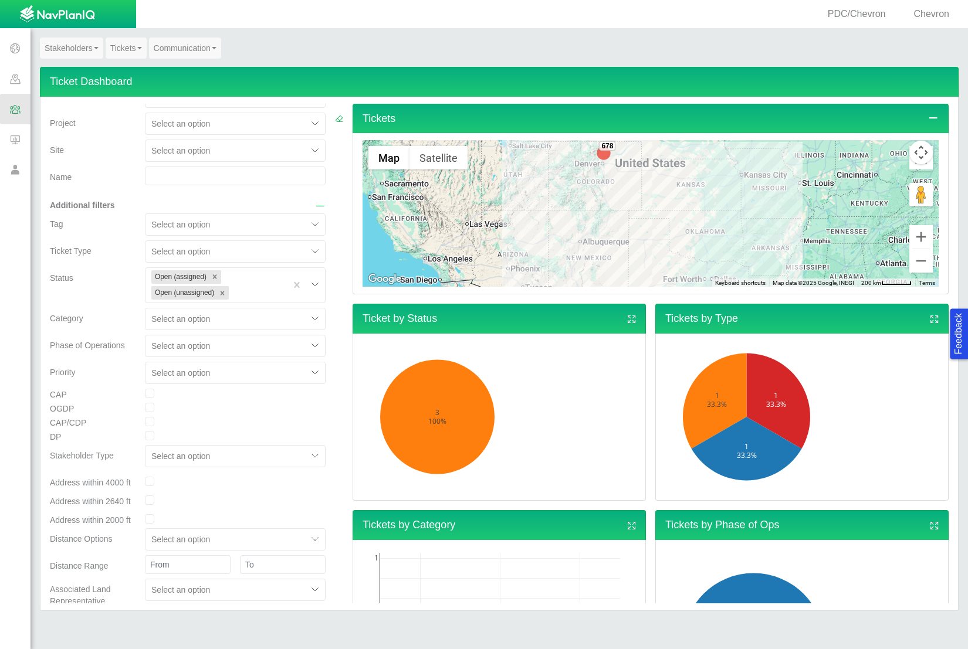
scroll to position [3, 0]
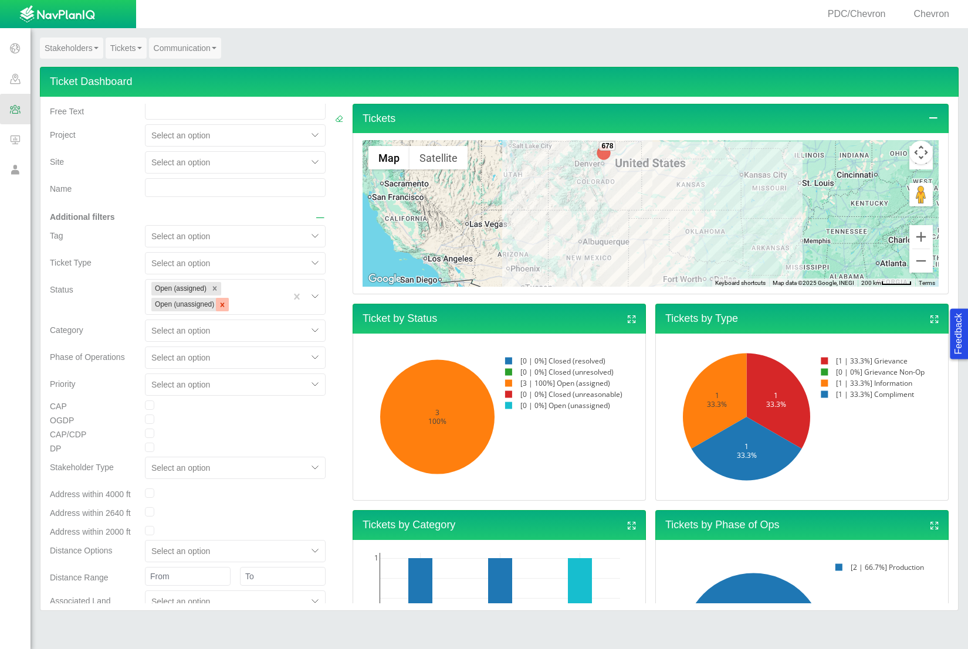
click at [221, 304] on icon "Remove Open (unassigned)" at bounding box center [223, 305] width 4 height 4
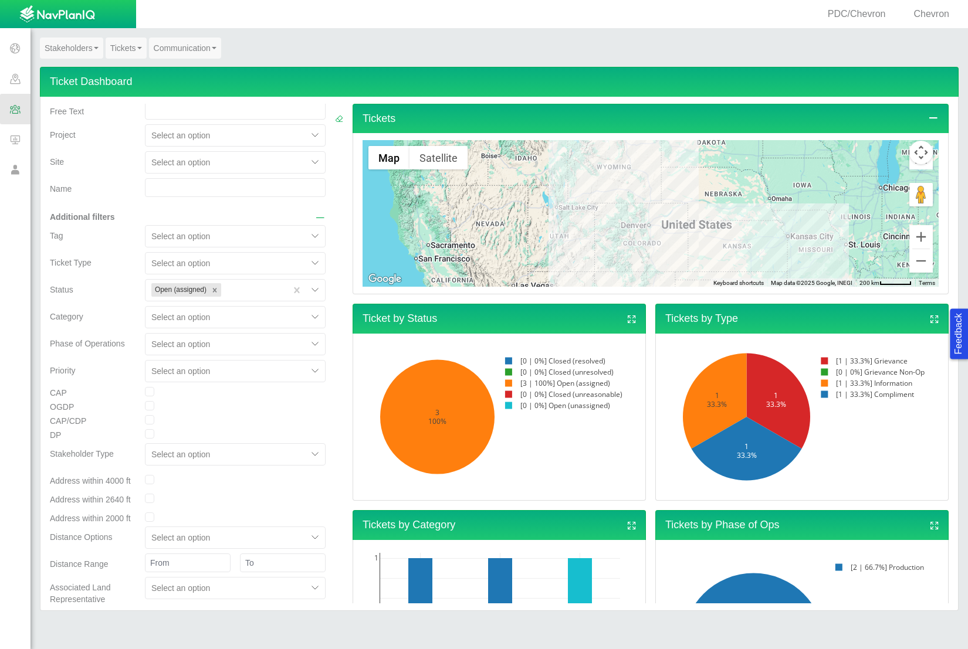
click at [330, 429] on div at bounding box center [339, 362] width 18 height 523
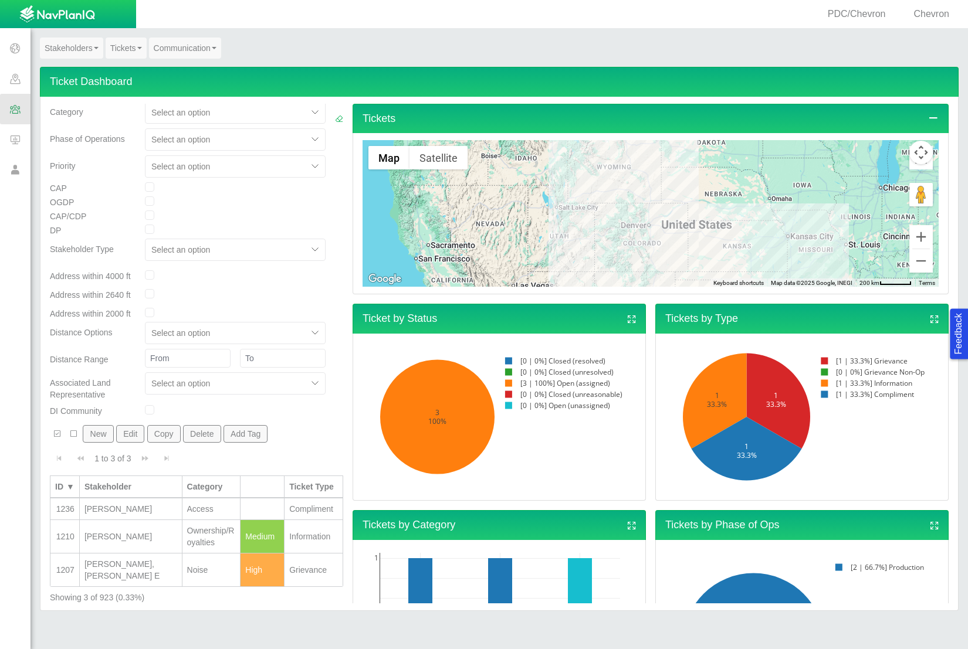
click at [109, 507] on div "[PERSON_NAME]" at bounding box center [130, 509] width 93 height 12
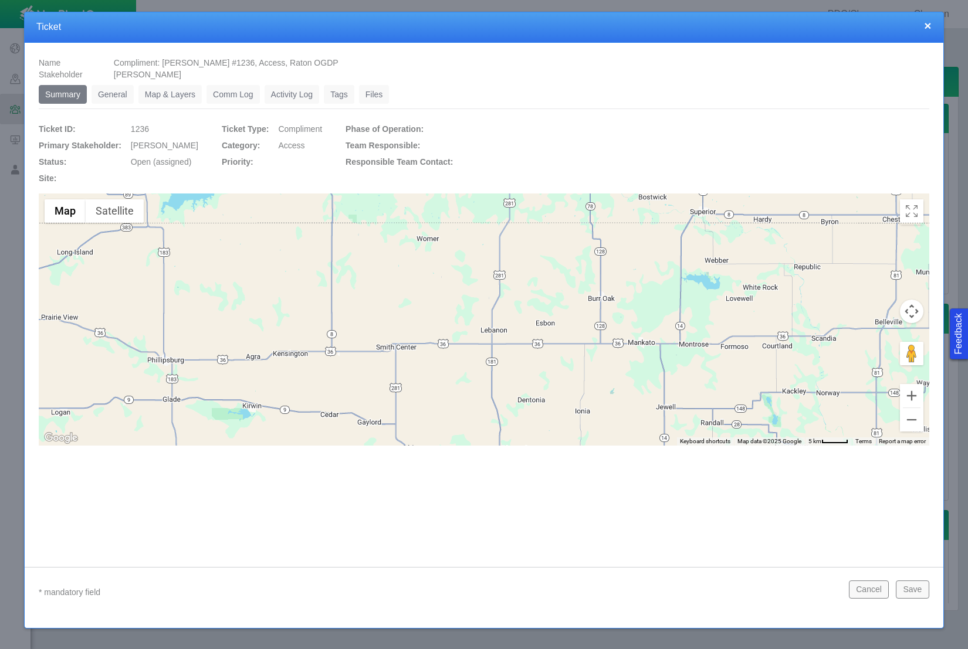
click at [118, 90] on link "General" at bounding box center [113, 94] width 42 height 19
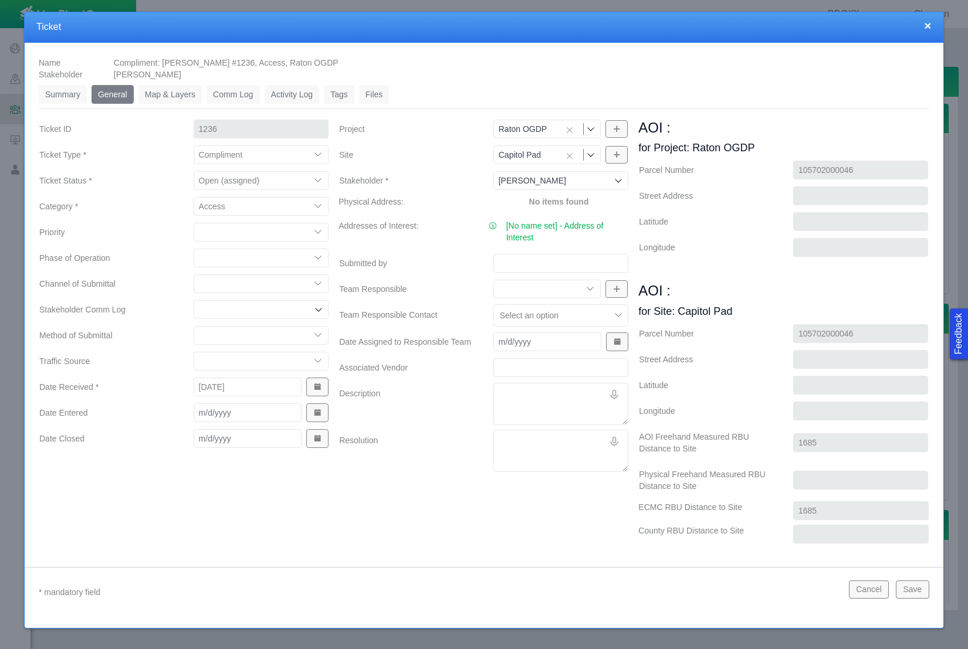
click at [927, 19] on button "×" at bounding box center [927, 25] width 7 height 12
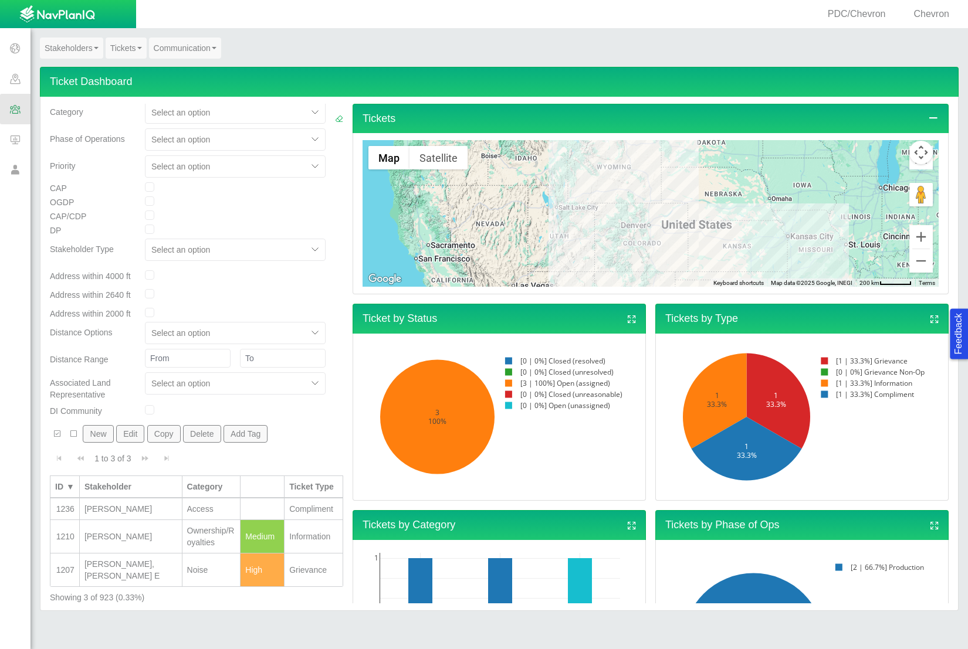
click at [131, 504] on div "[PERSON_NAME]" at bounding box center [130, 509] width 93 height 12
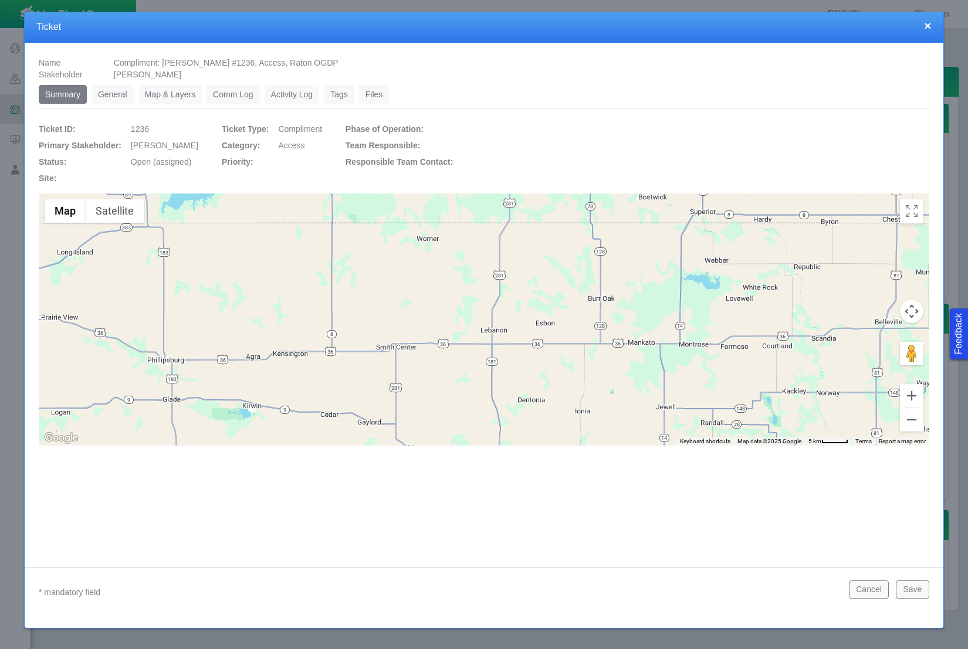
click at [927, 28] on button "×" at bounding box center [927, 25] width 7 height 12
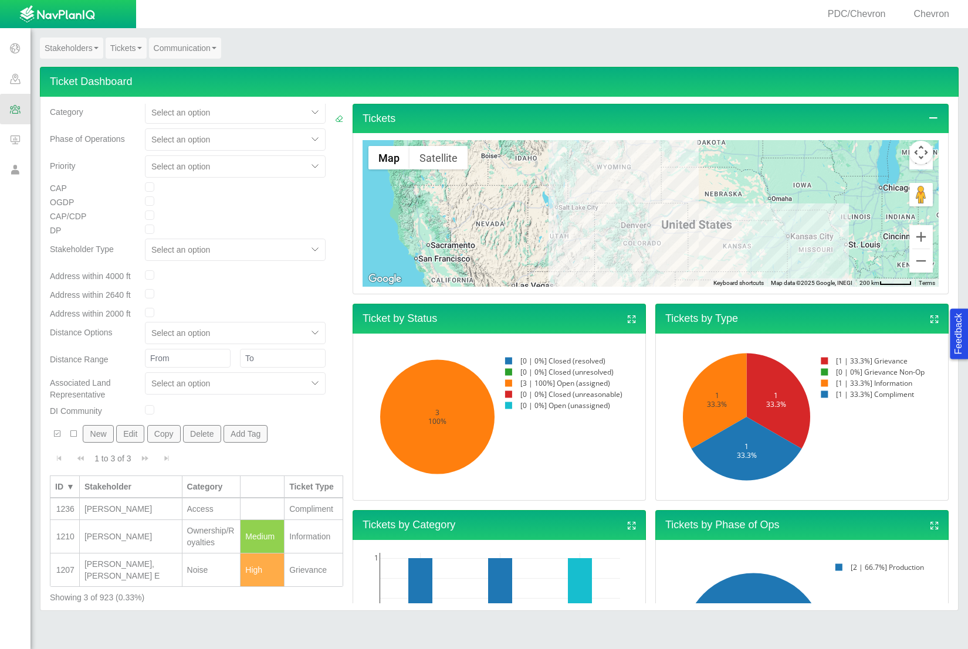
click at [133, 537] on div "[PERSON_NAME]" at bounding box center [130, 537] width 93 height 12
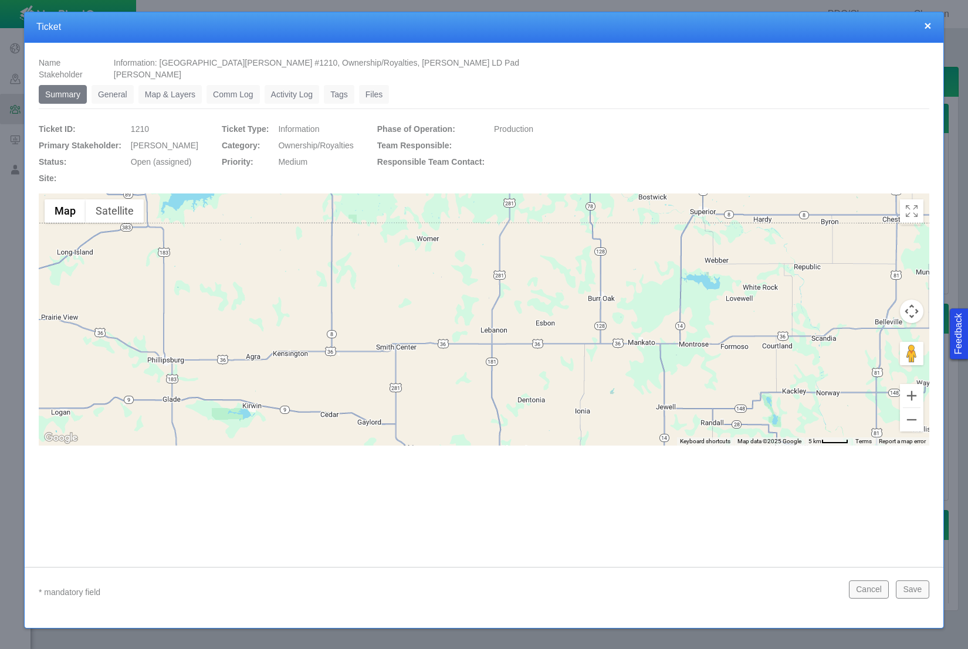
click at [97, 90] on link "General" at bounding box center [113, 94] width 42 height 19
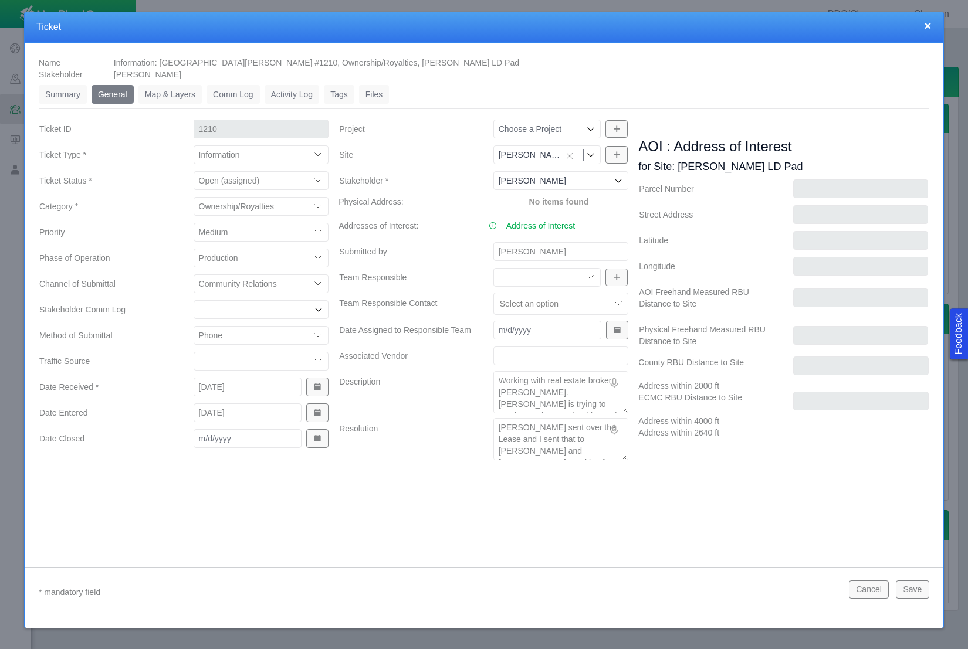
click at [927, 26] on button "×" at bounding box center [927, 25] width 7 height 12
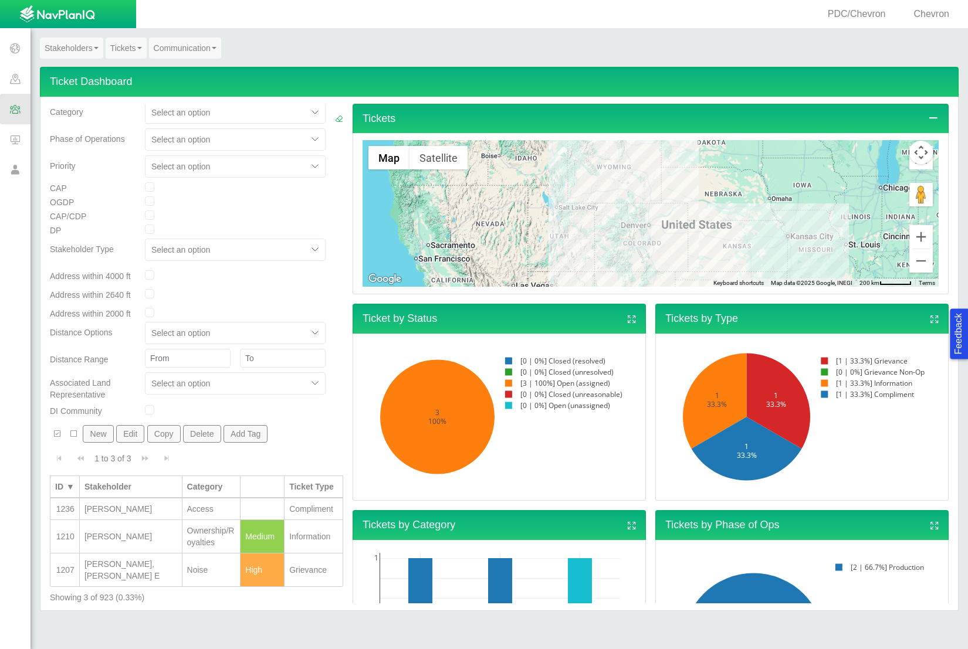
click at [156, 531] on div "[PERSON_NAME]" at bounding box center [130, 537] width 93 height 12
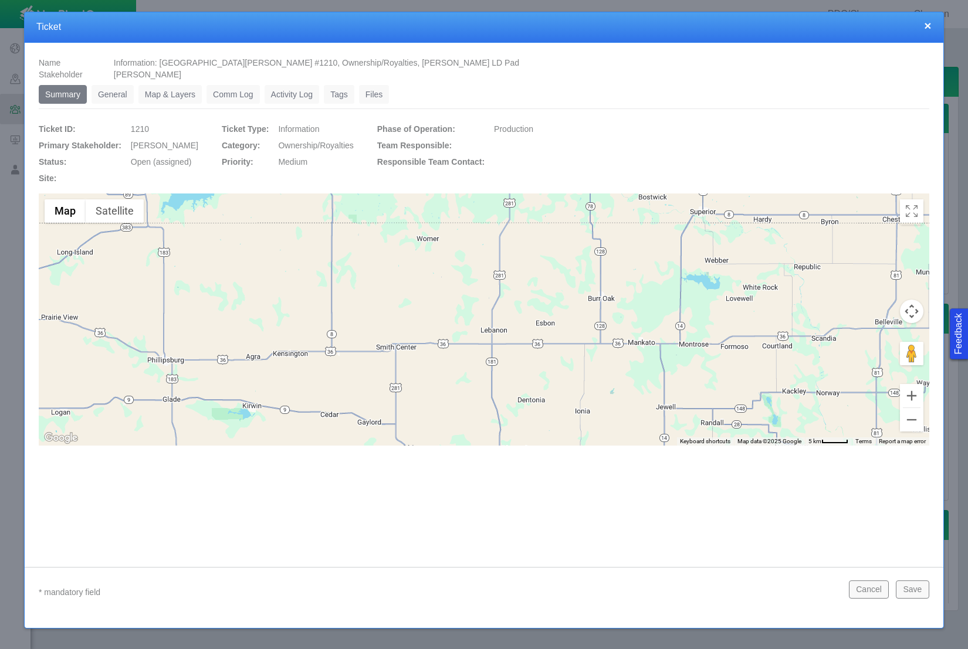
click at [112, 92] on link "General" at bounding box center [113, 94] width 42 height 19
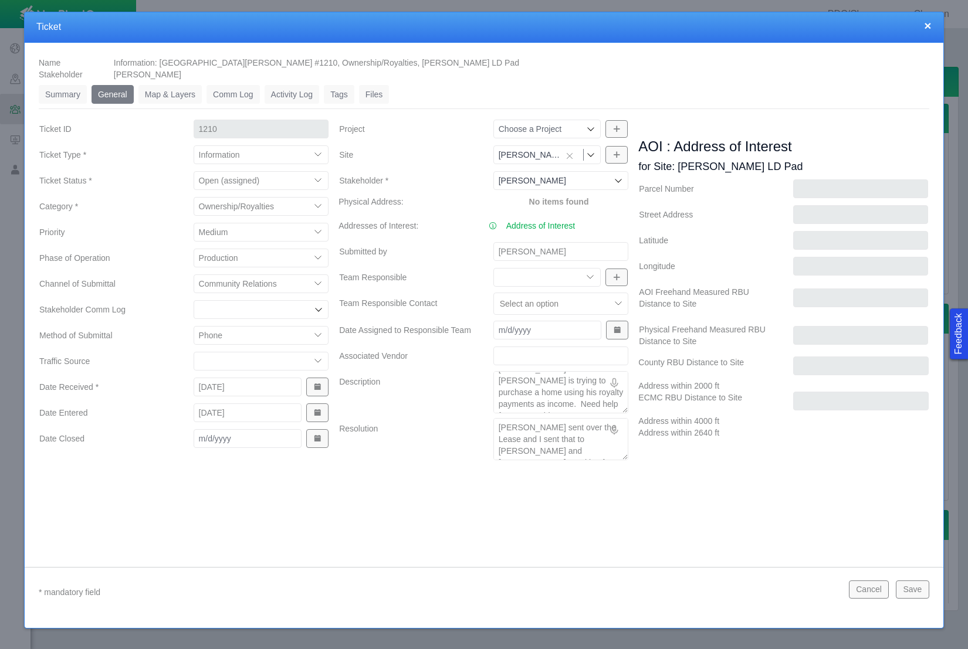
scroll to position [0, 0]
type textarea "x"
click at [876, 595] on button "Cancel" at bounding box center [869, 590] width 40 height 18
